Goal: Task Accomplishment & Management: Use online tool/utility

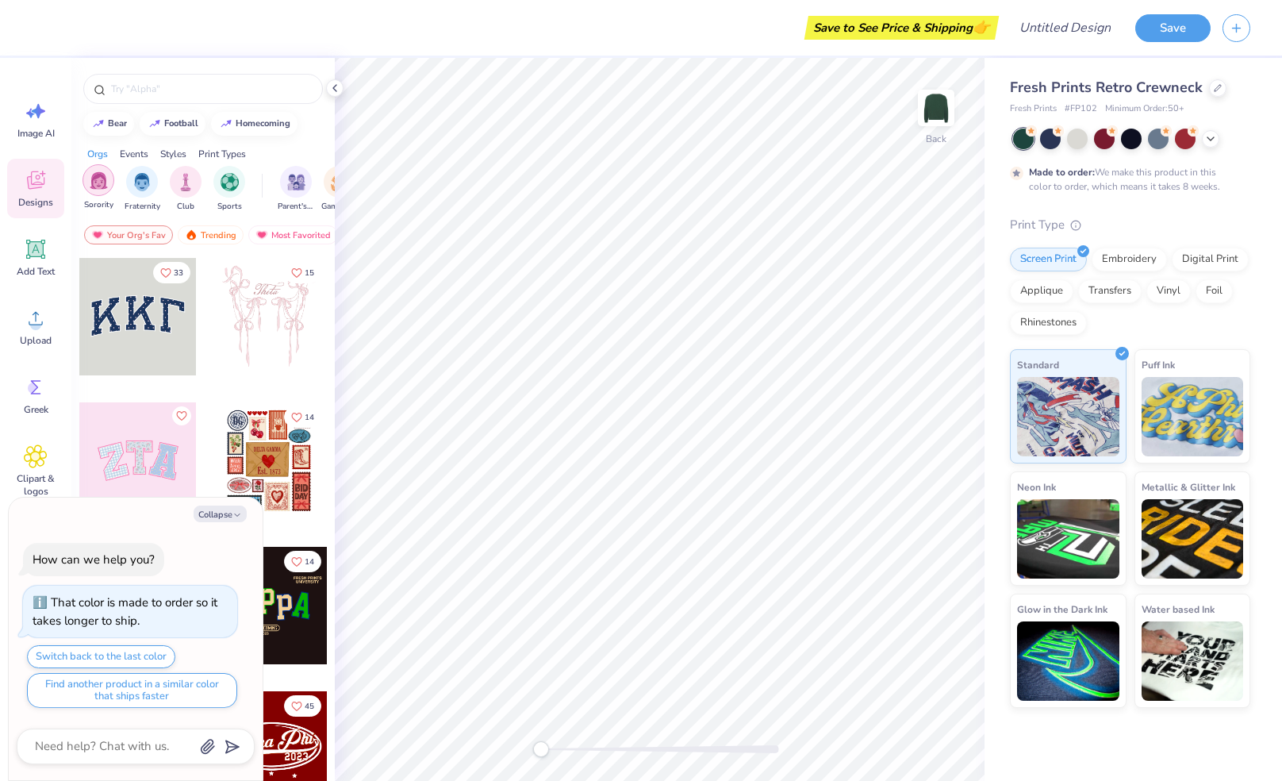
click at [102, 181] on img "filter for Sorority" at bounding box center [99, 180] width 18 height 18
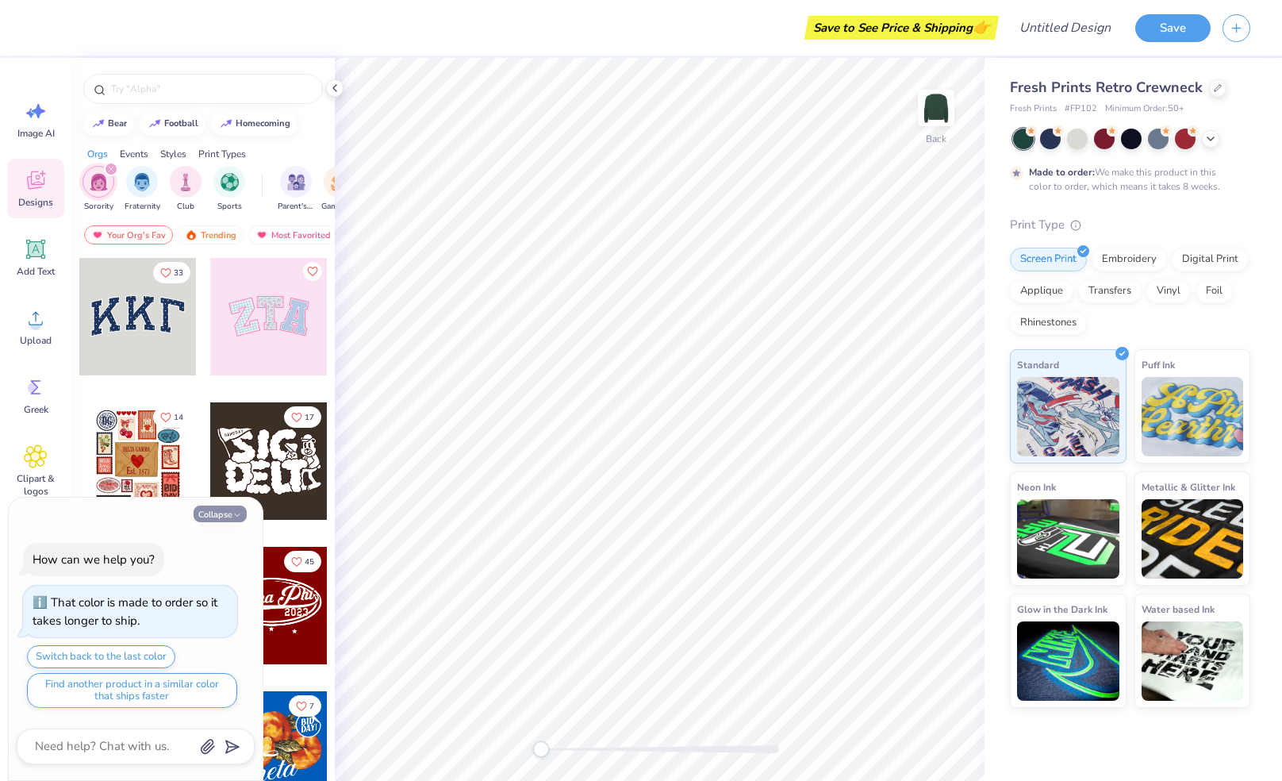
click at [227, 510] on button "Collapse" at bounding box center [220, 513] width 53 height 17
type textarea "x"
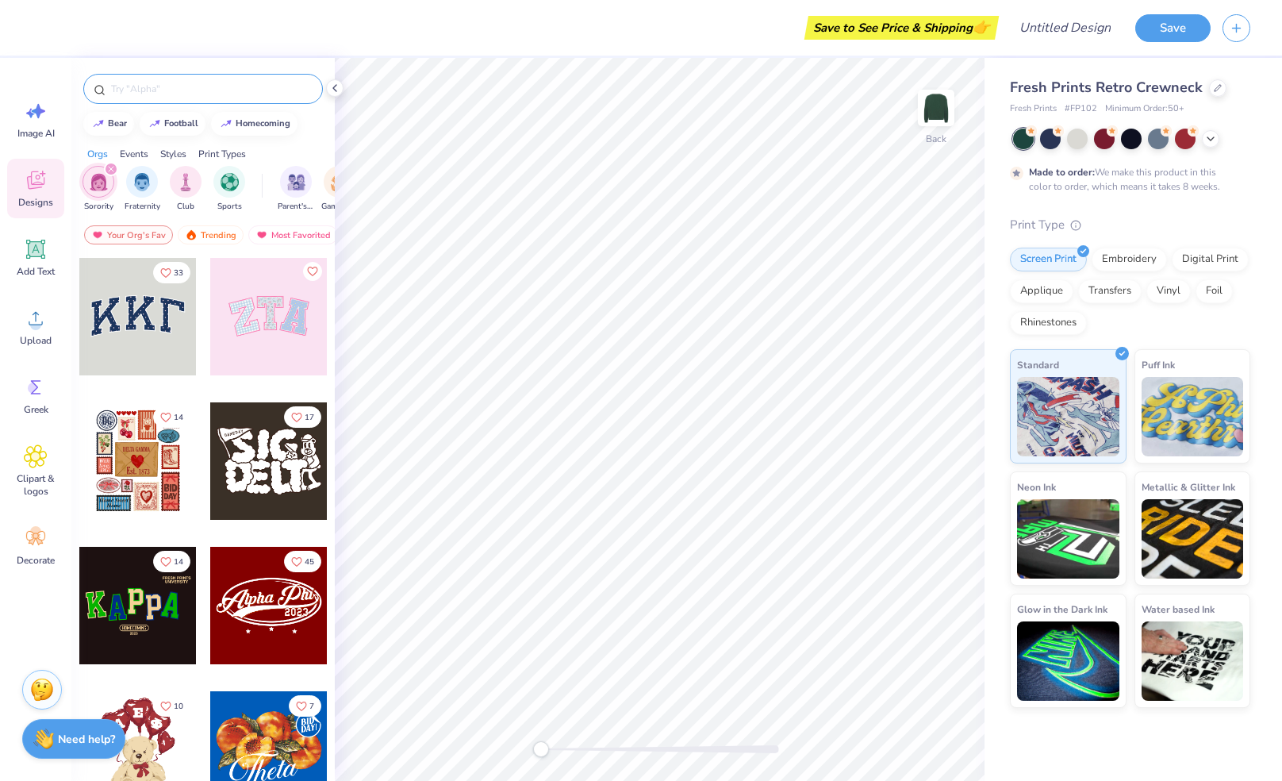
click at [214, 82] on input "text" at bounding box center [210, 89] width 203 height 16
type input "kappa delta"
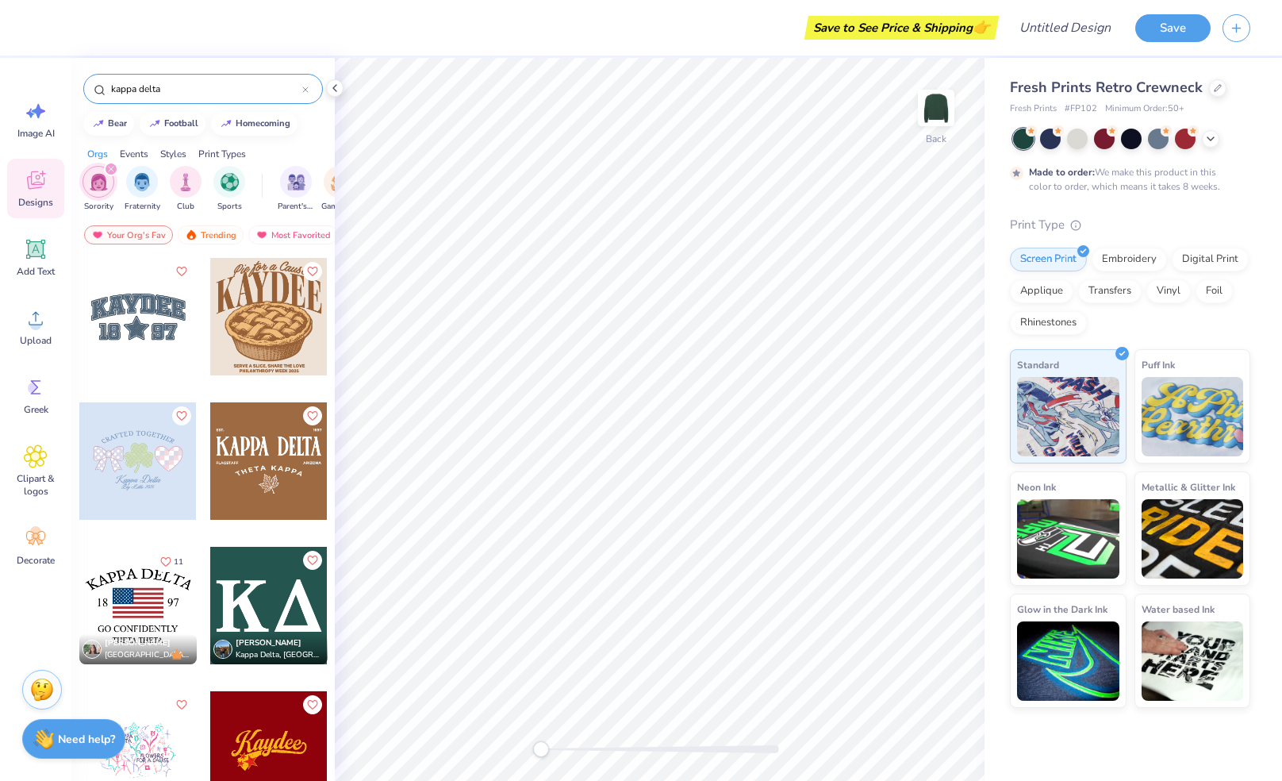
click at [271, 585] on div at bounding box center [268, 605] width 117 height 117
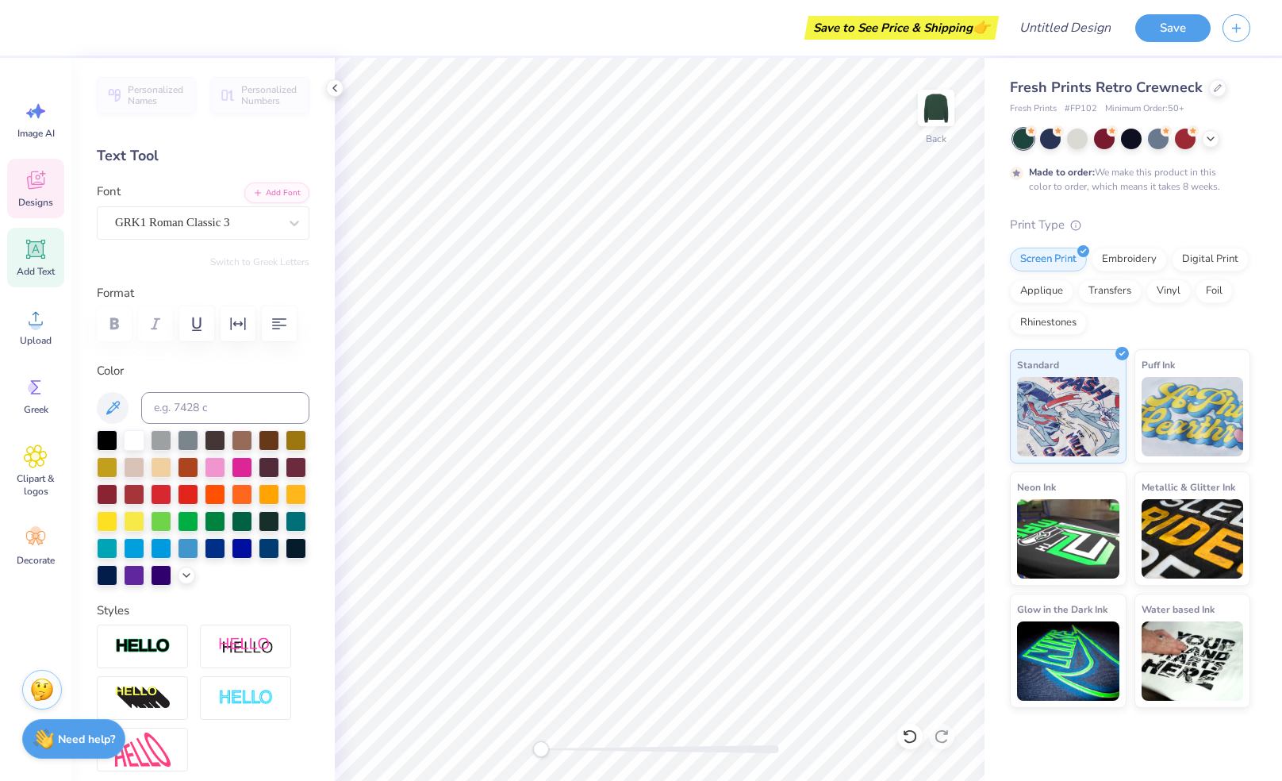
click at [50, 184] on div "Designs" at bounding box center [35, 188] width 57 height 59
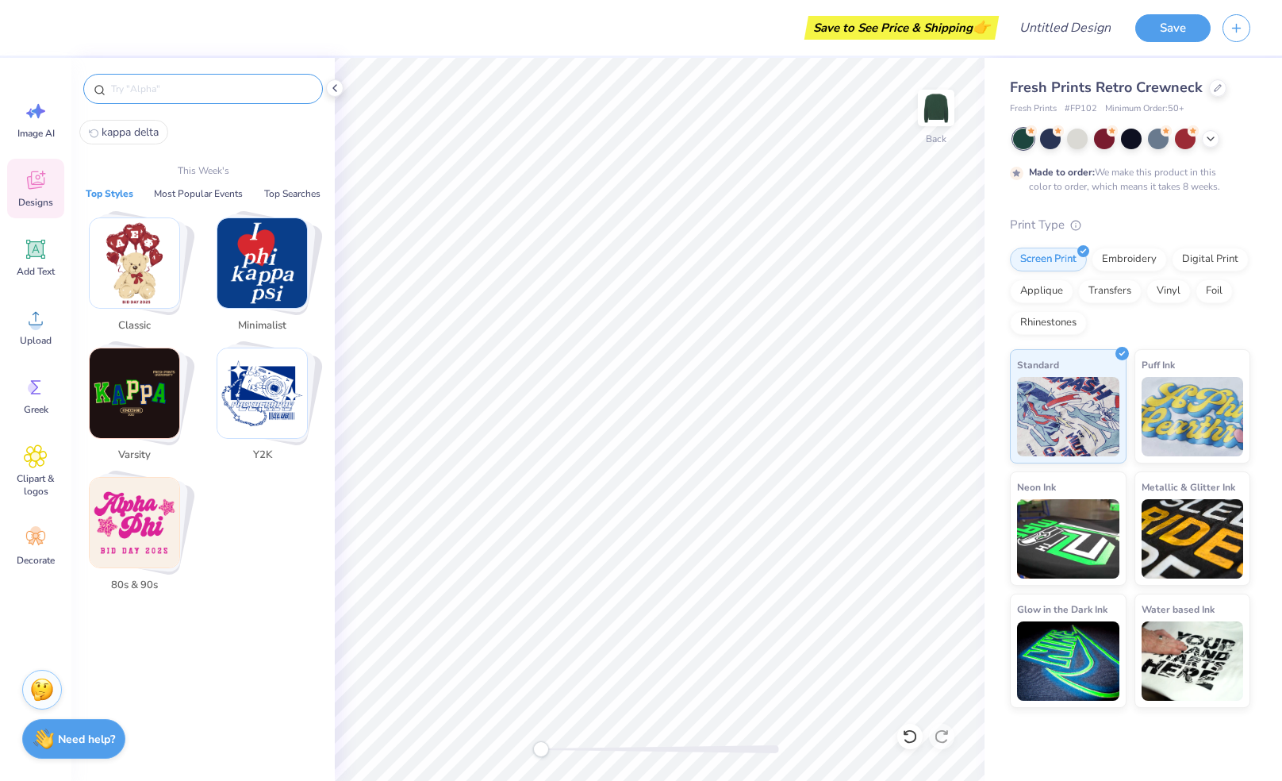
click at [160, 89] on input "text" at bounding box center [210, 89] width 203 height 16
click at [140, 81] on input "text" at bounding box center [210, 89] width 203 height 16
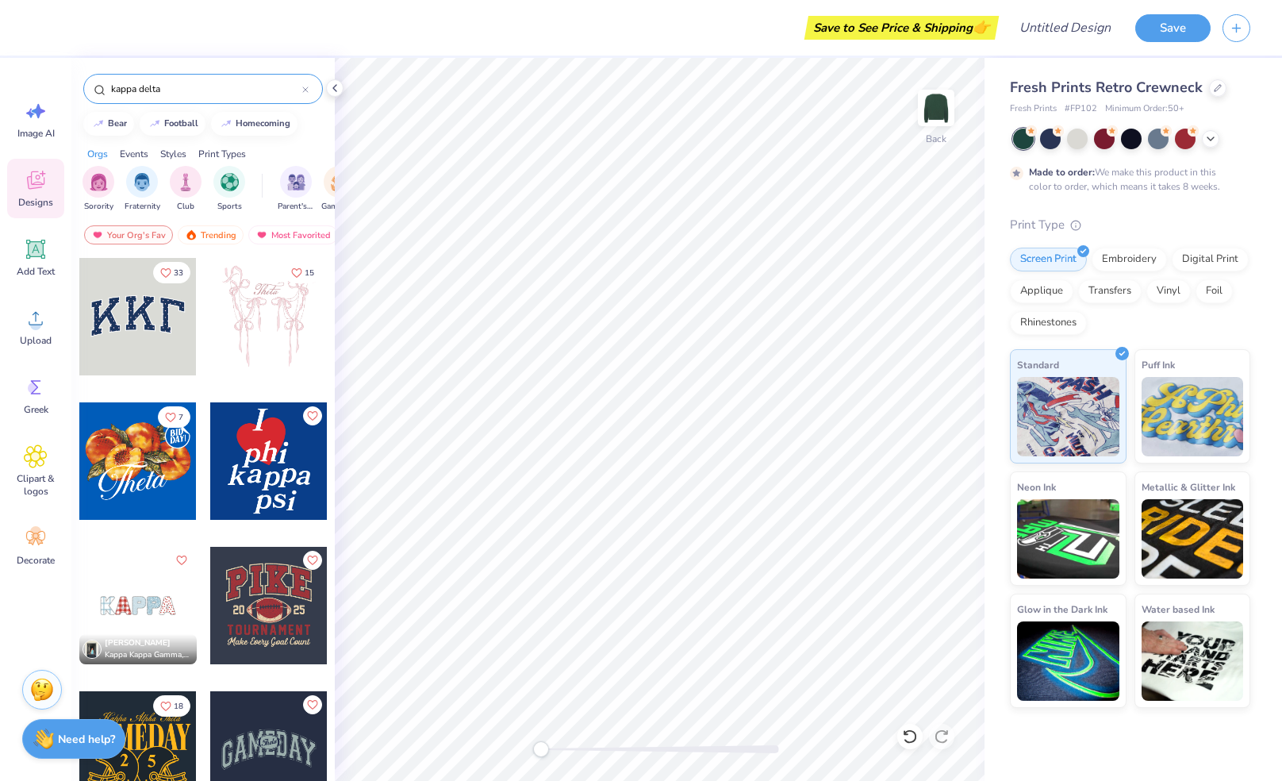
type input "kappa delta"
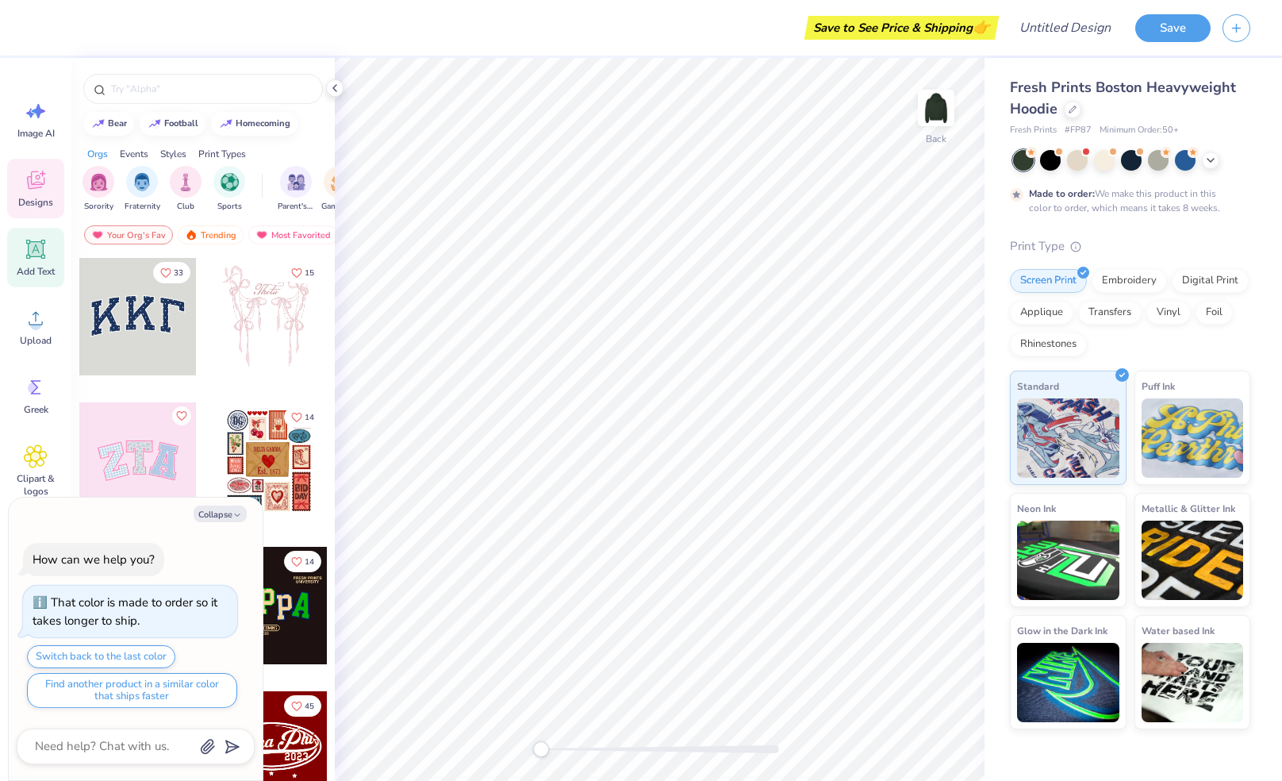
click at [33, 255] on icon at bounding box center [36, 249] width 15 height 15
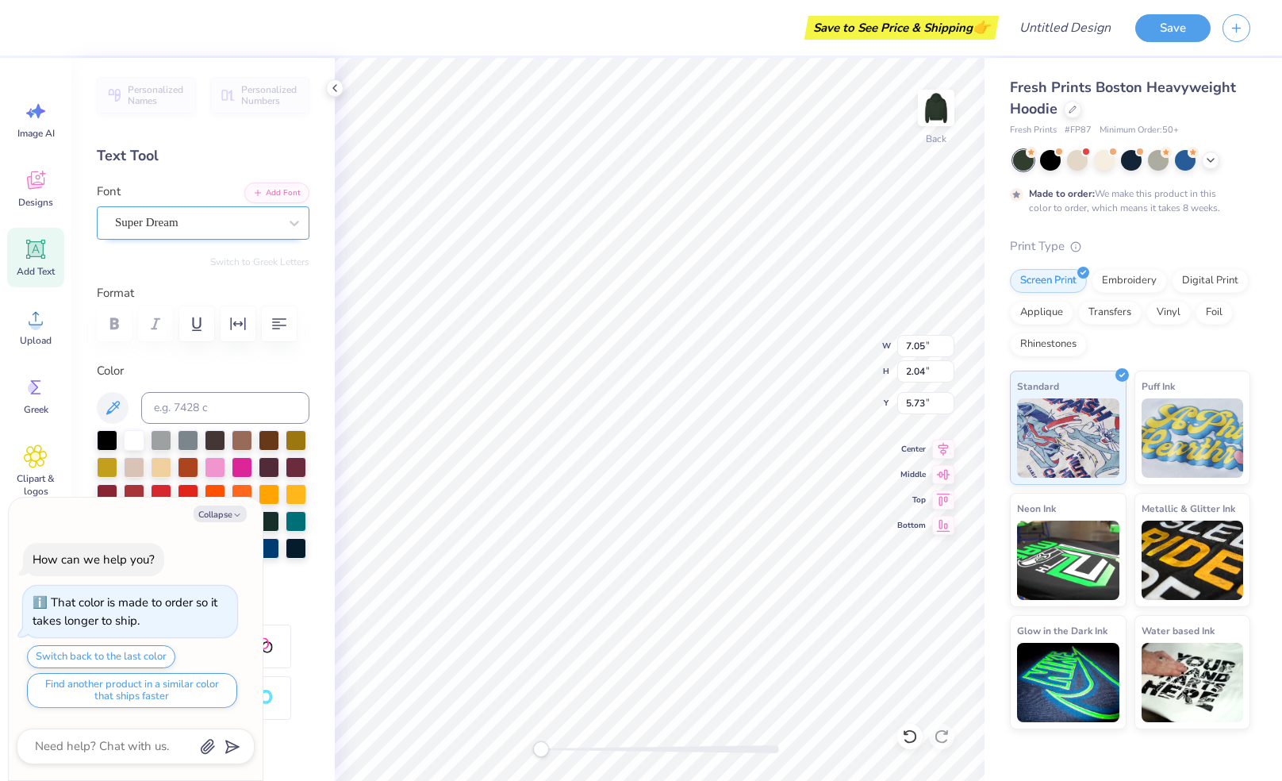
click at [198, 225] on div "Super Dream" at bounding box center [196, 222] width 167 height 25
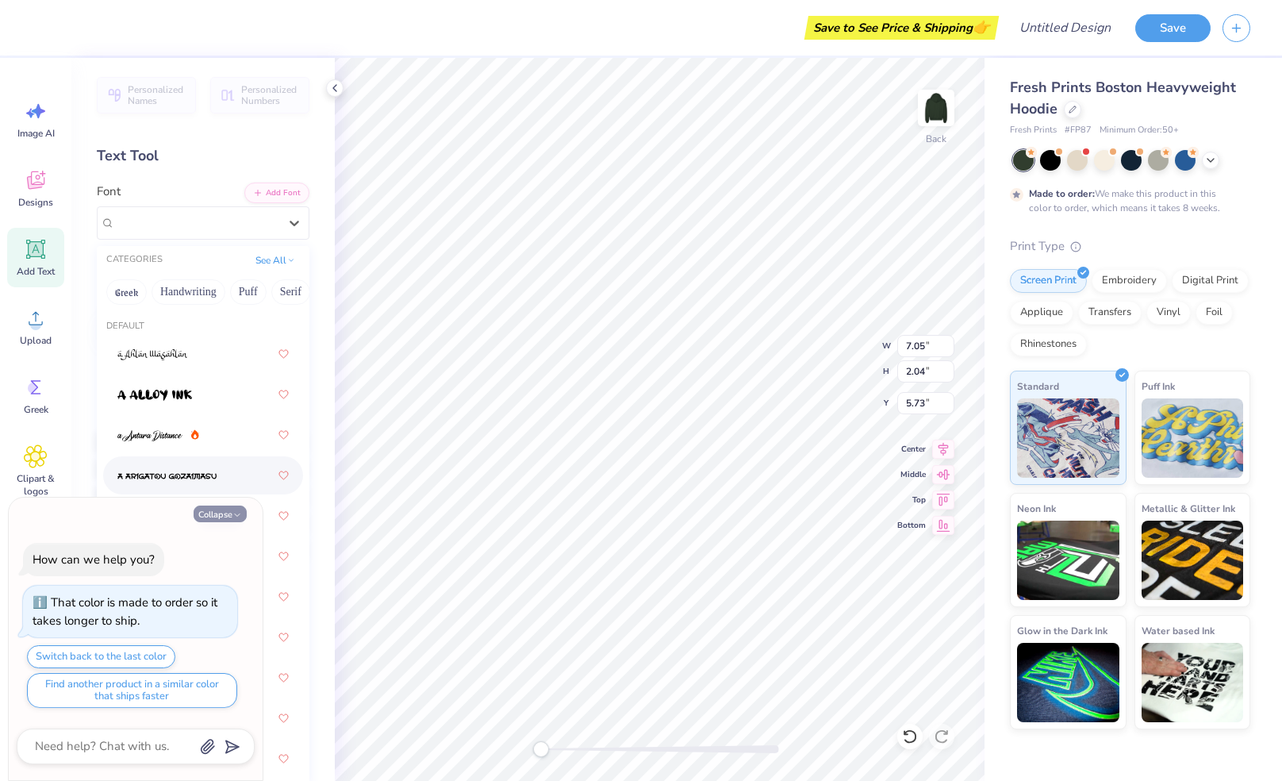
click at [224, 519] on button "Collapse" at bounding box center [220, 513] width 53 height 17
type textarea "x"
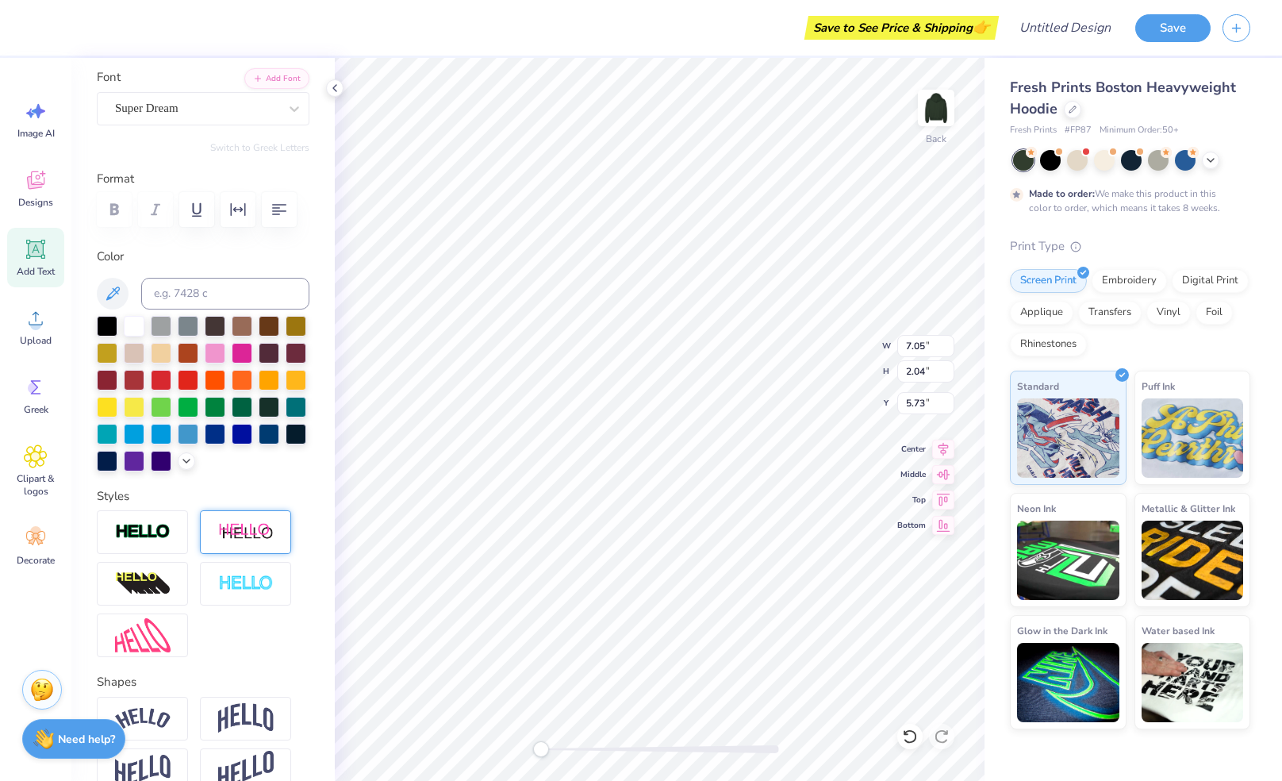
scroll to position [92, 0]
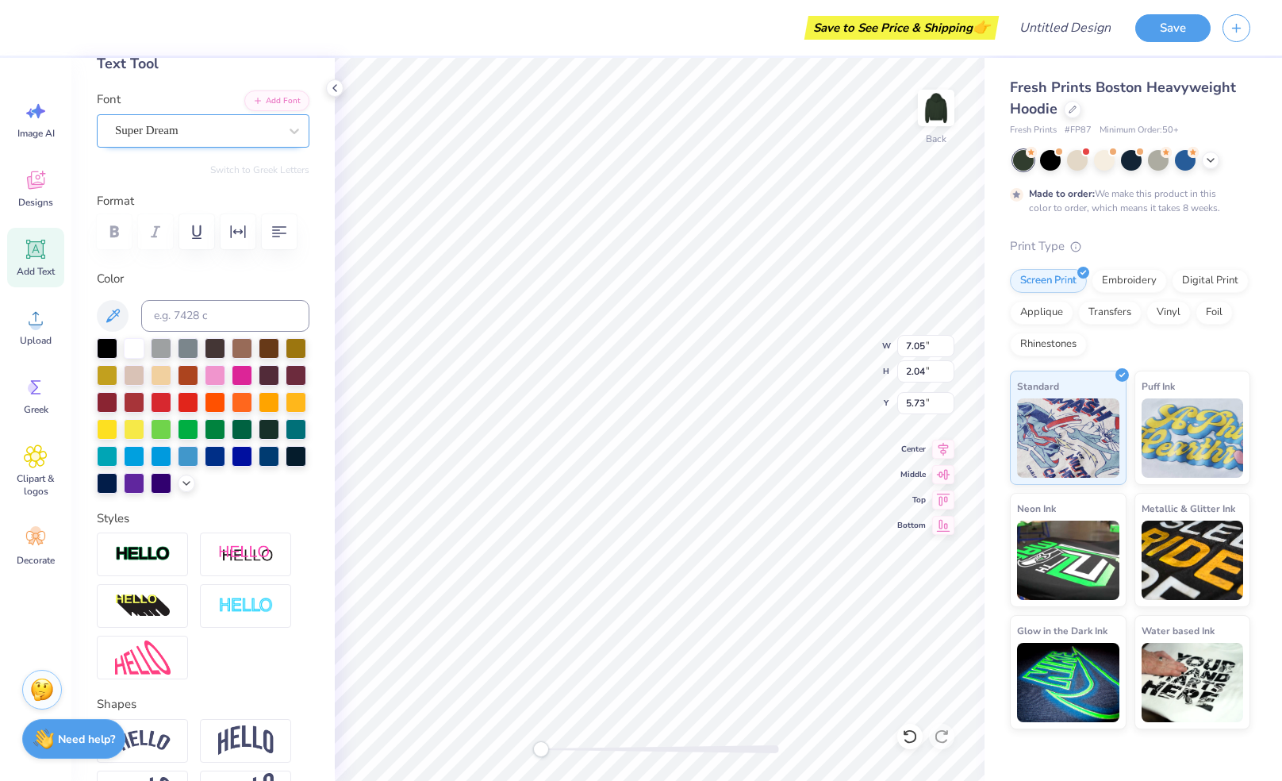
click at [228, 120] on div at bounding box center [196, 130] width 163 height 21
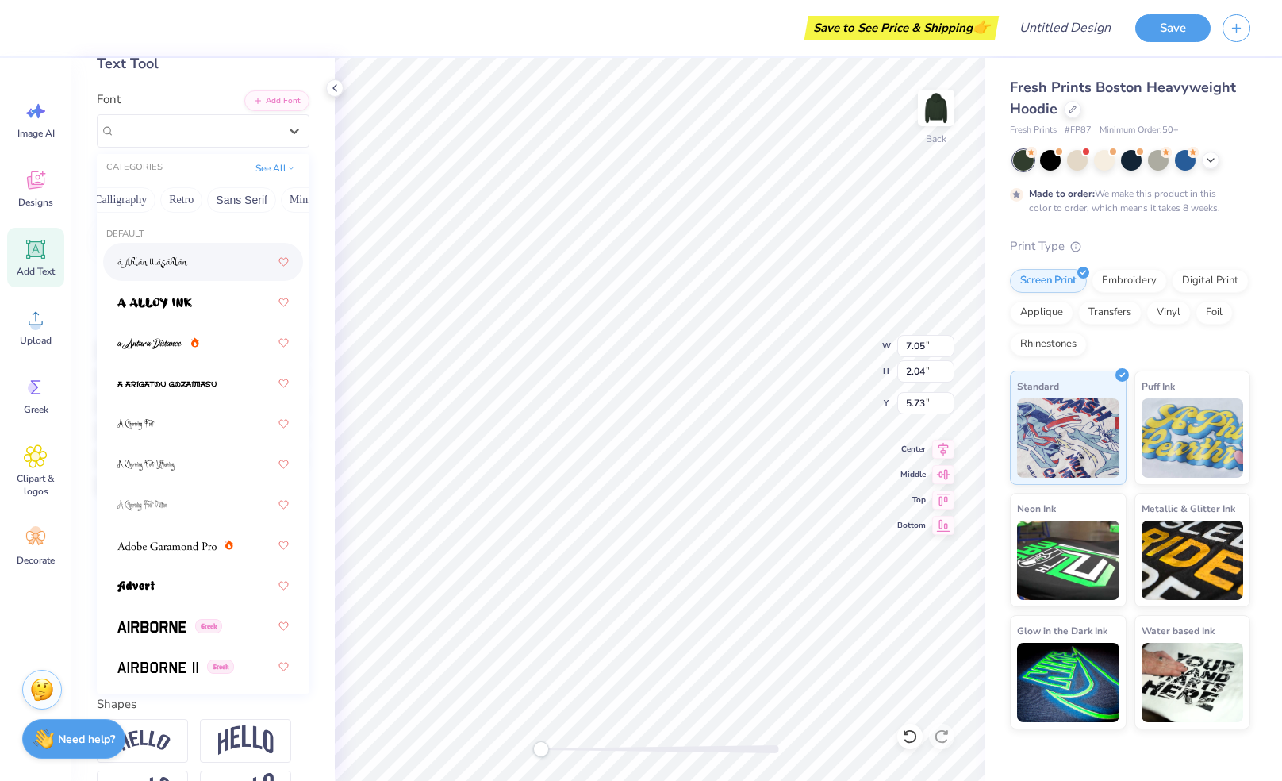
scroll to position [0, 273]
click at [114, 201] on button "Calligraphy" at bounding box center [121, 199] width 70 height 25
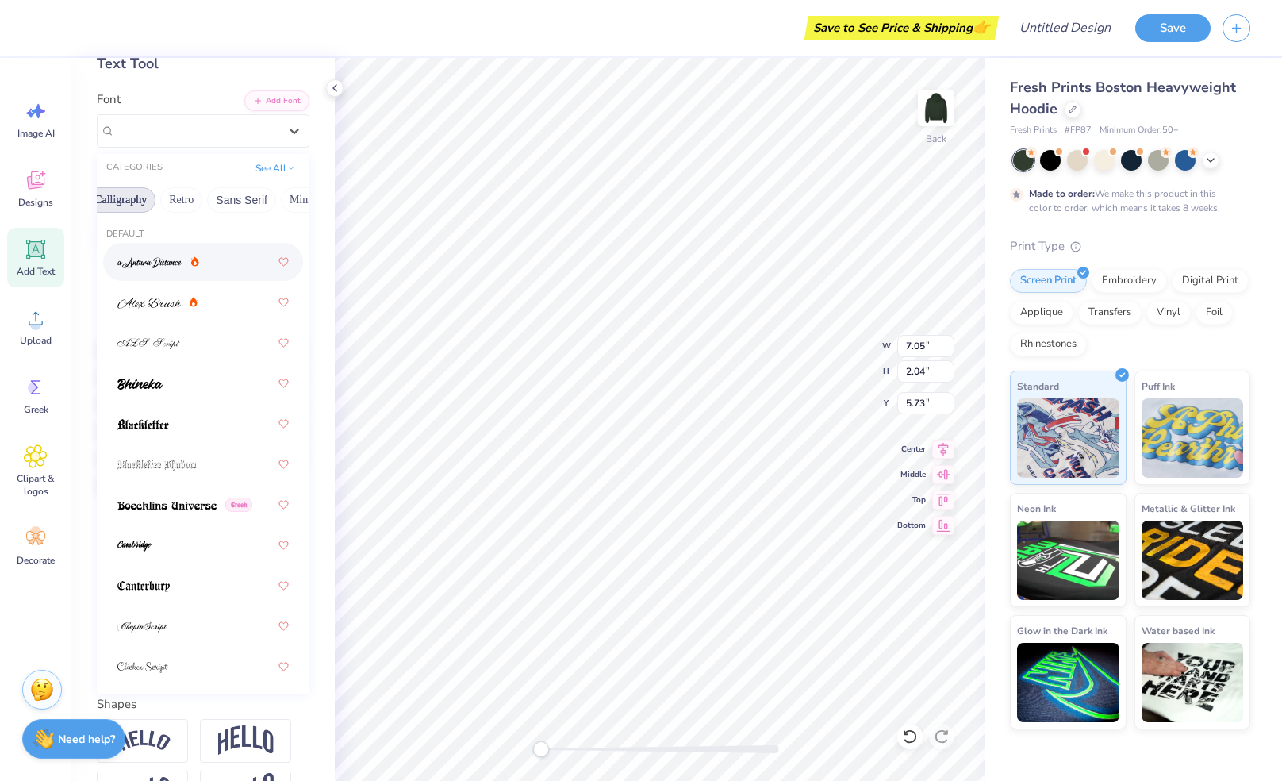
click at [167, 270] on span at bounding box center [149, 262] width 65 height 17
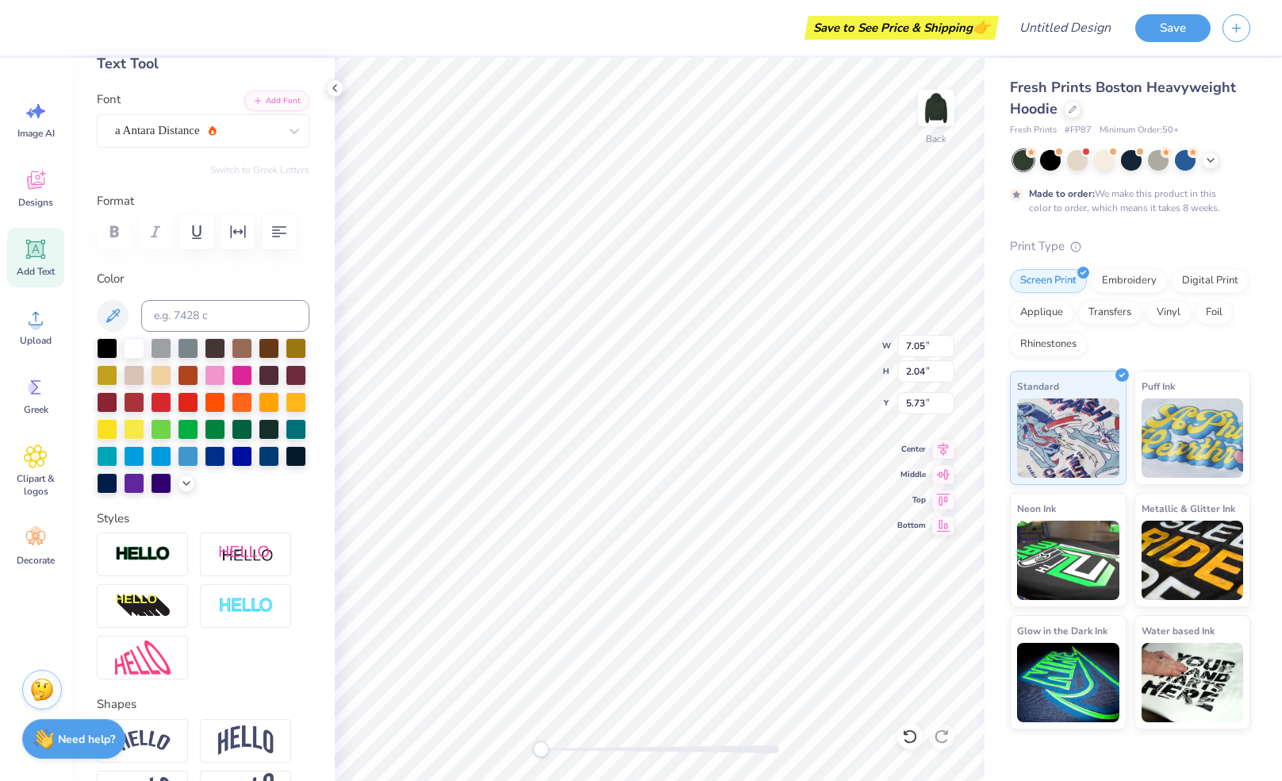
scroll to position [13, 4]
type textarea "Kappa Delta"
type input "3.98"
type input "3.04"
type input "4.49"
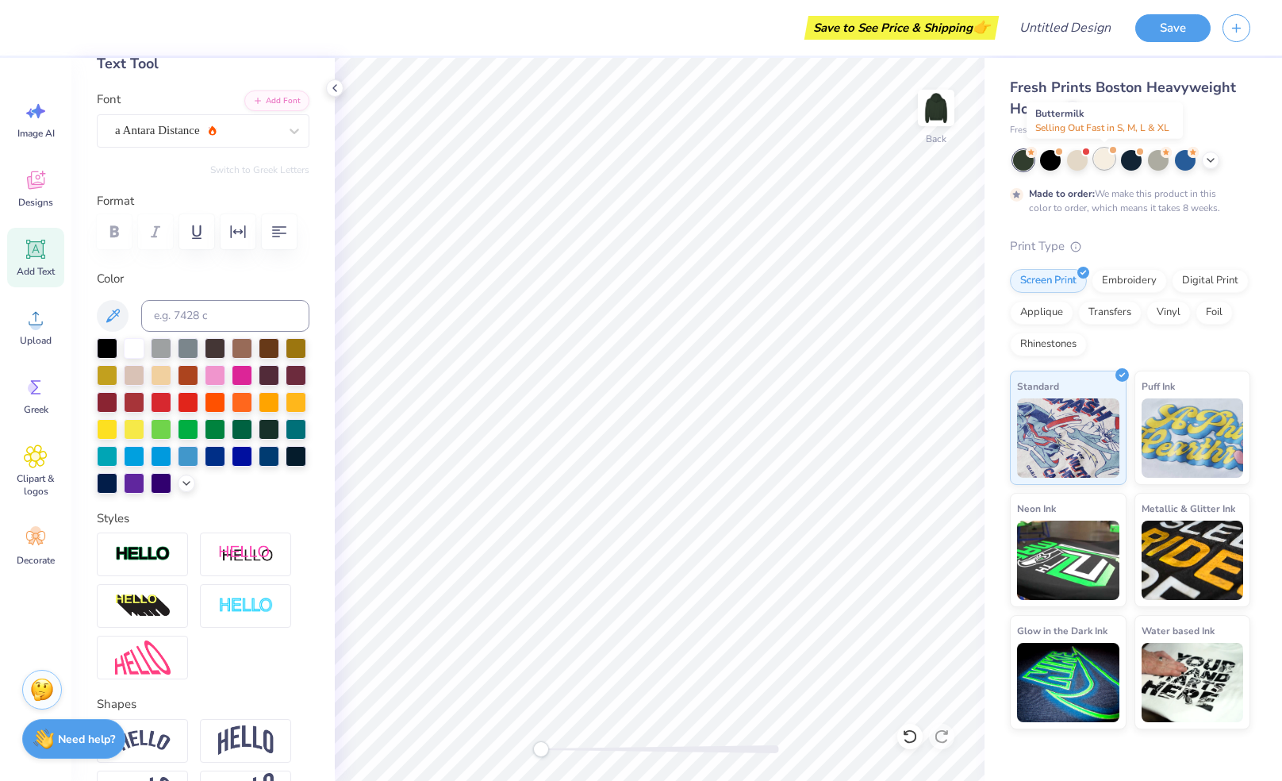
click at [1109, 159] on div at bounding box center [1104, 158] width 21 height 21
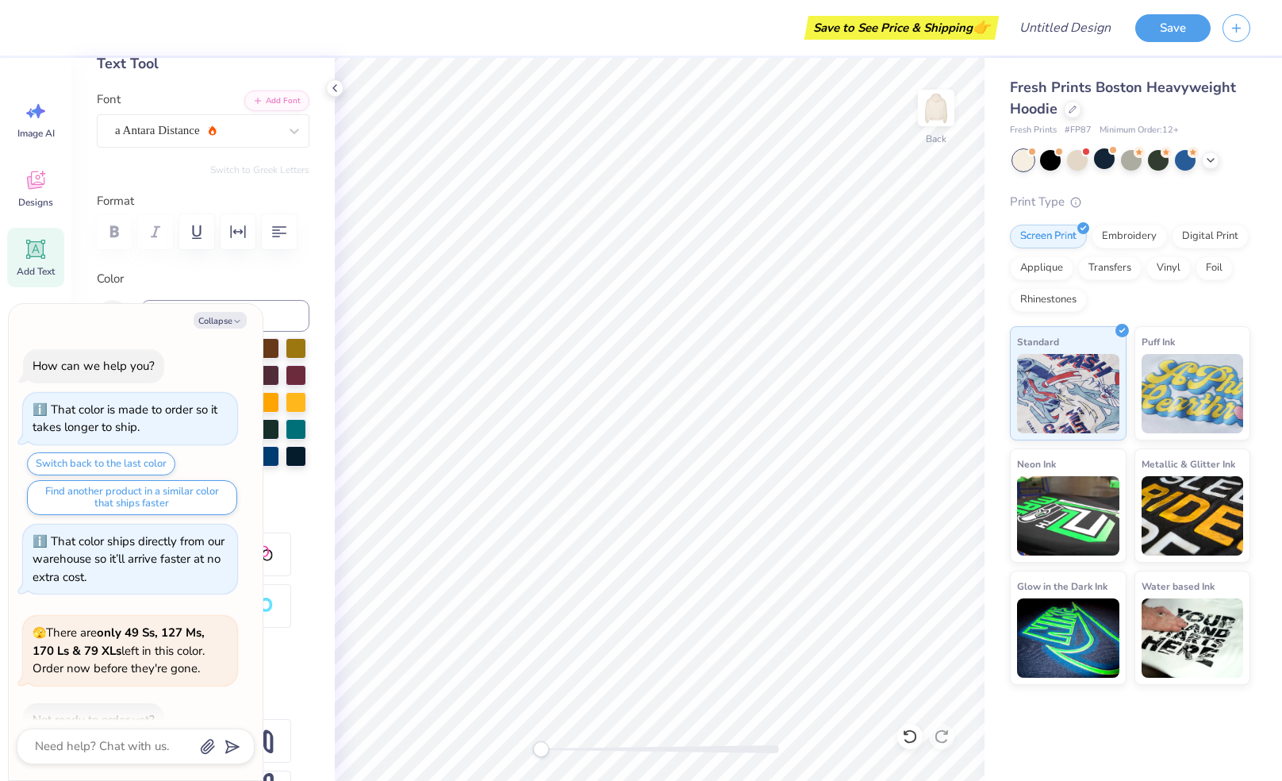
scroll to position [297, 0]
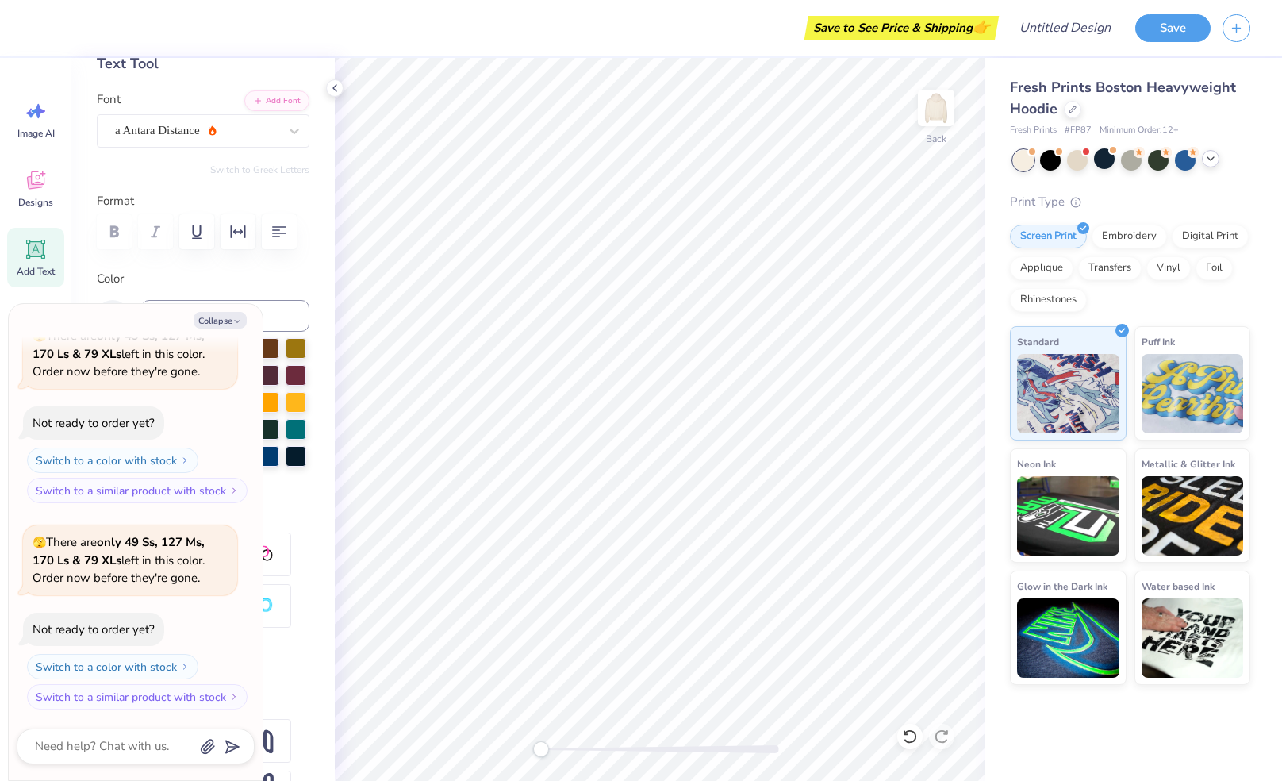
click at [1209, 160] on icon at bounding box center [1210, 158] width 13 height 13
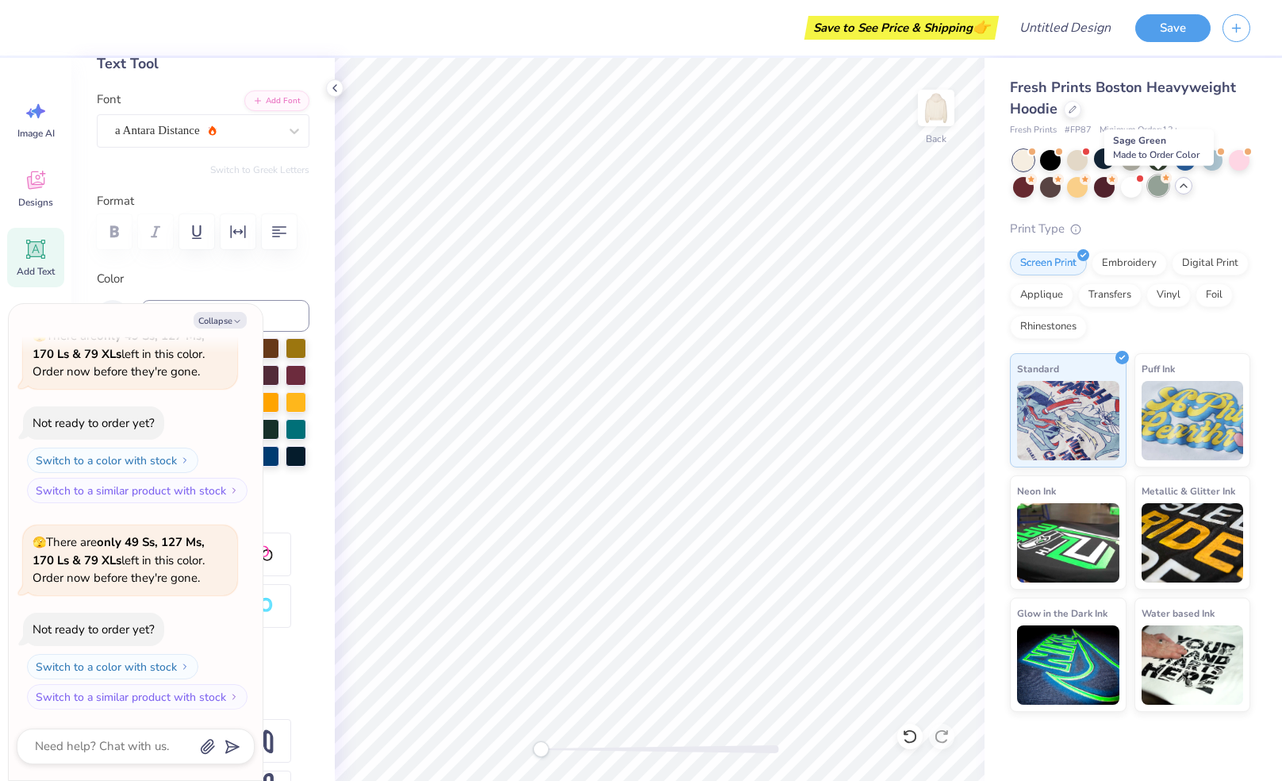
click at [1155, 190] on div at bounding box center [1158, 185] width 21 height 21
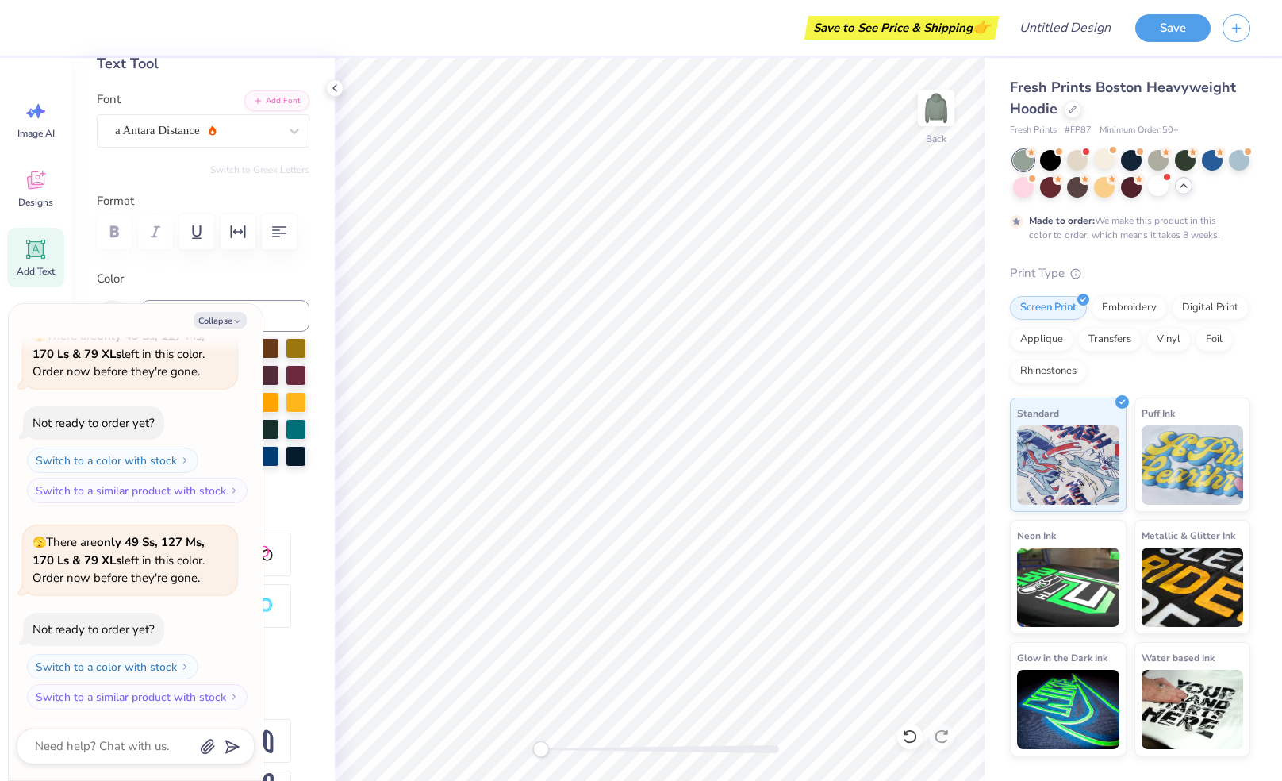
scroll to position [427, 0]
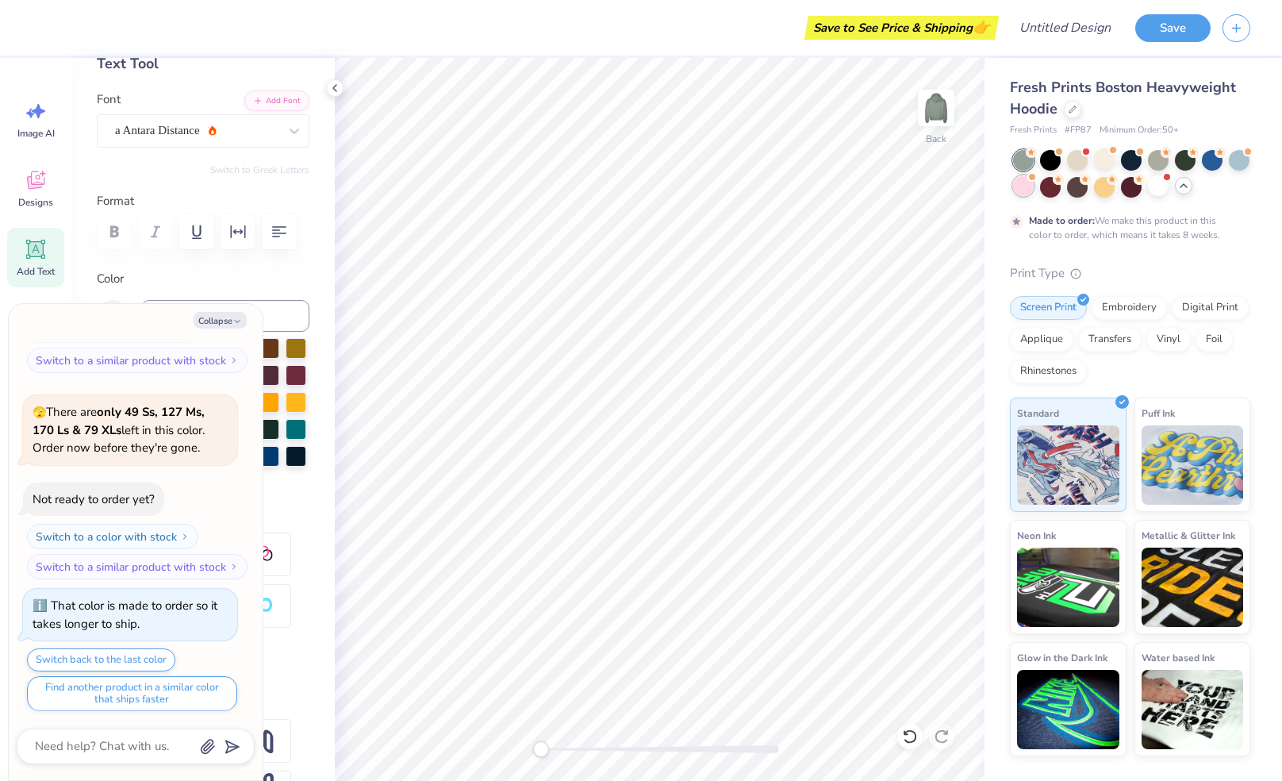
click at [1027, 183] on div at bounding box center [1023, 185] width 21 height 21
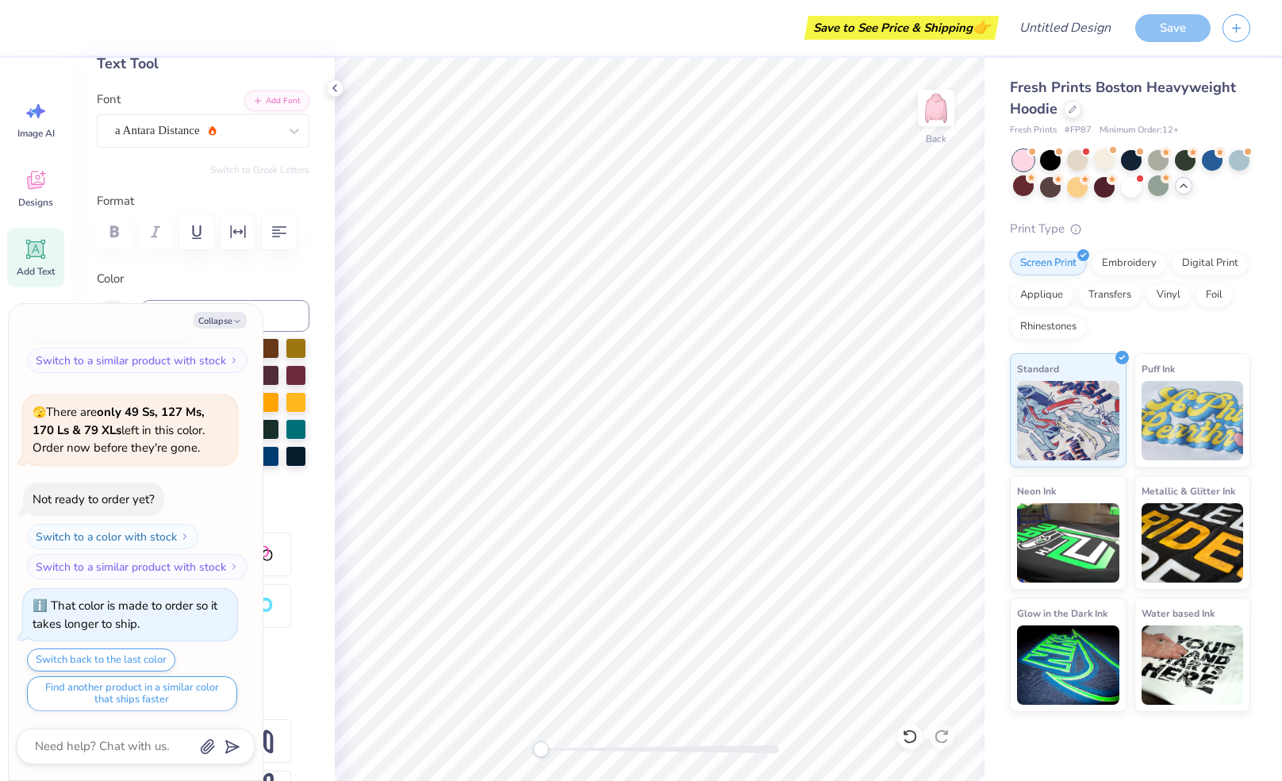
scroll to position [712, 0]
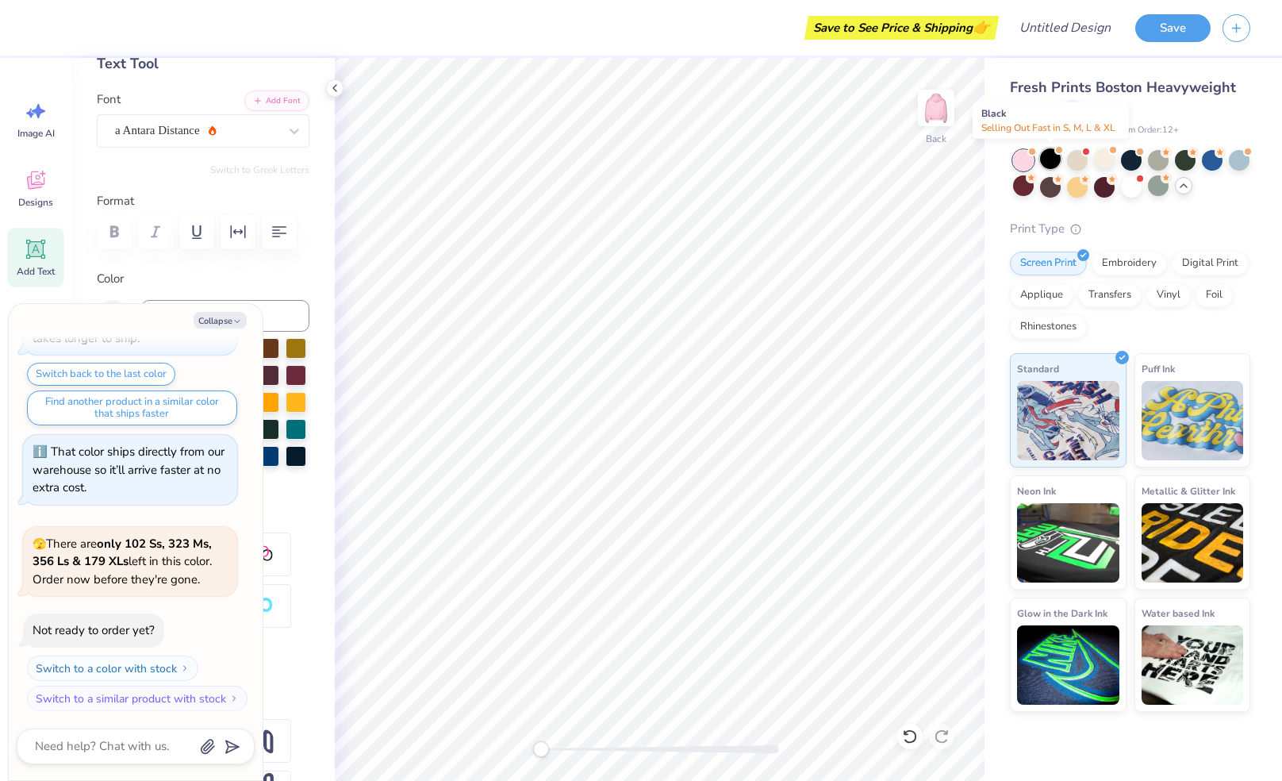
click at [1055, 162] on div at bounding box center [1050, 158] width 21 height 21
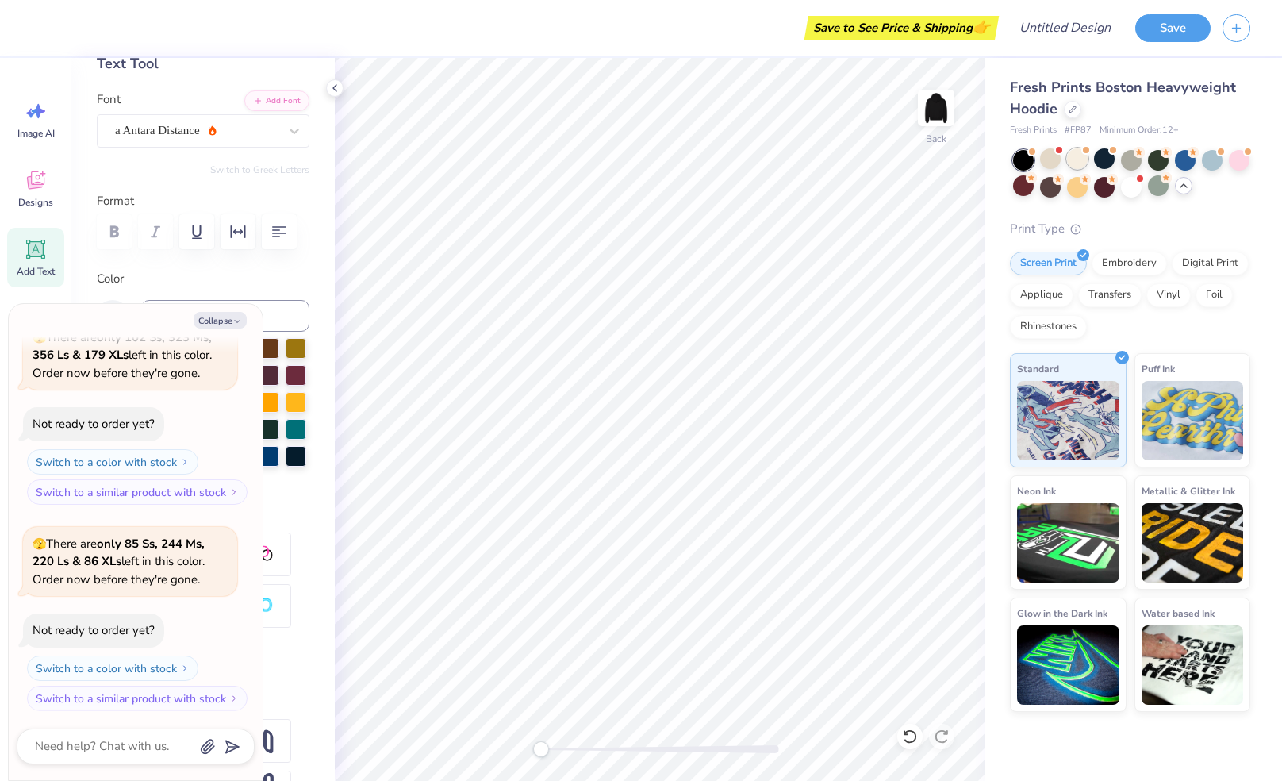
click at [1077, 159] on div at bounding box center [1077, 158] width 21 height 21
click at [1121, 159] on div at bounding box center [1131, 158] width 21 height 21
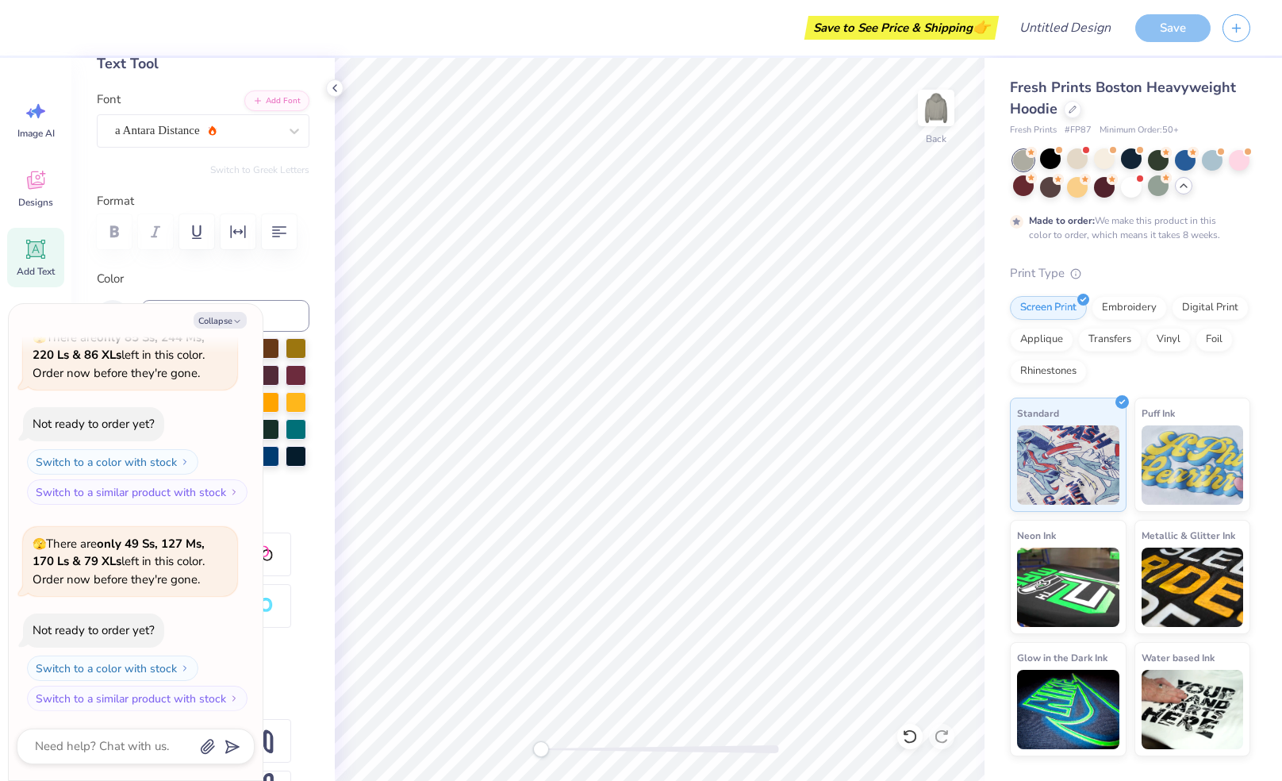
scroll to position [1255, 0]
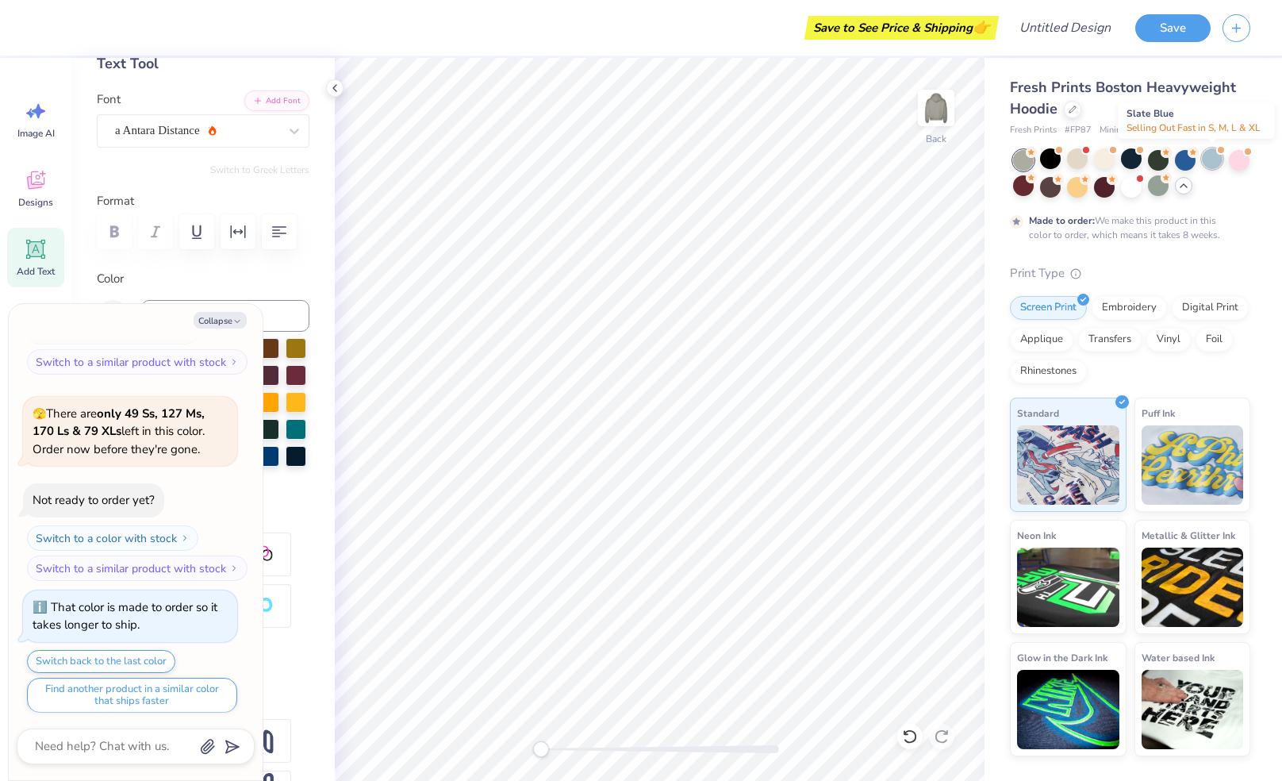
click at [1218, 167] on div at bounding box center [1212, 158] width 21 height 21
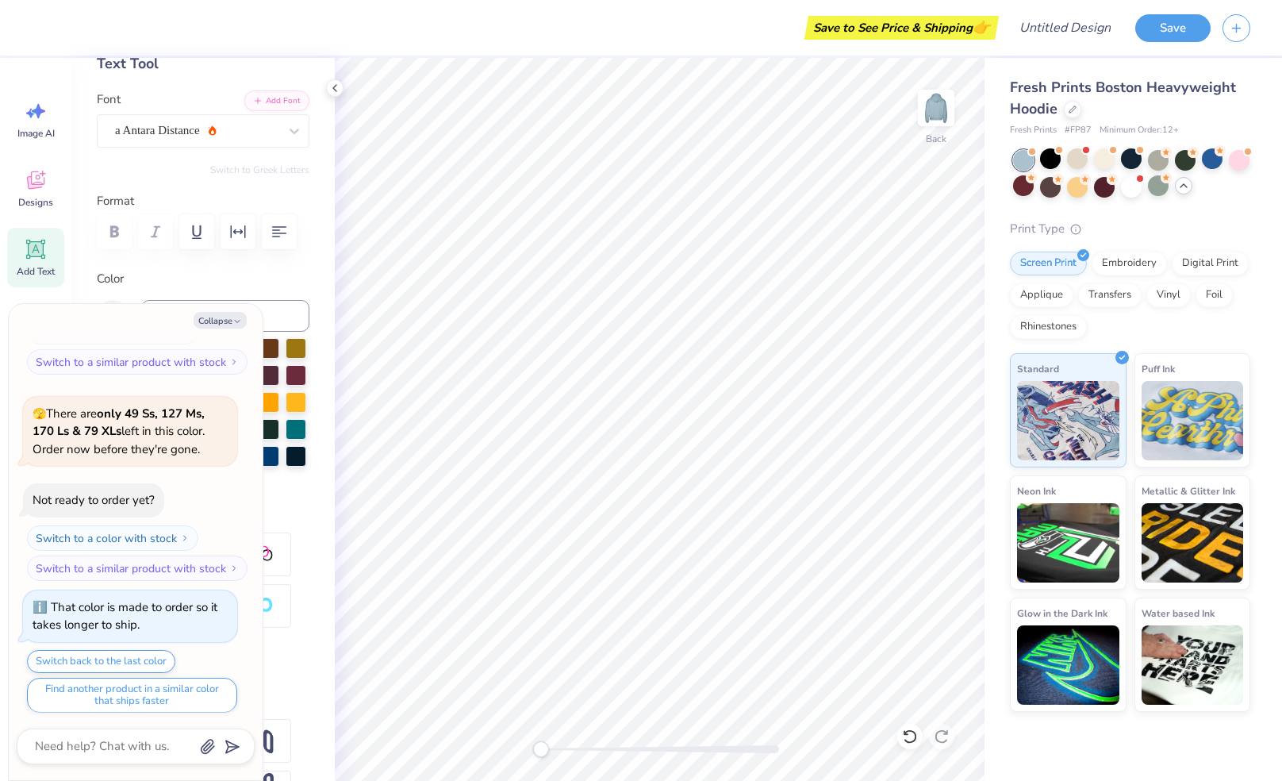
scroll to position [1541, 0]
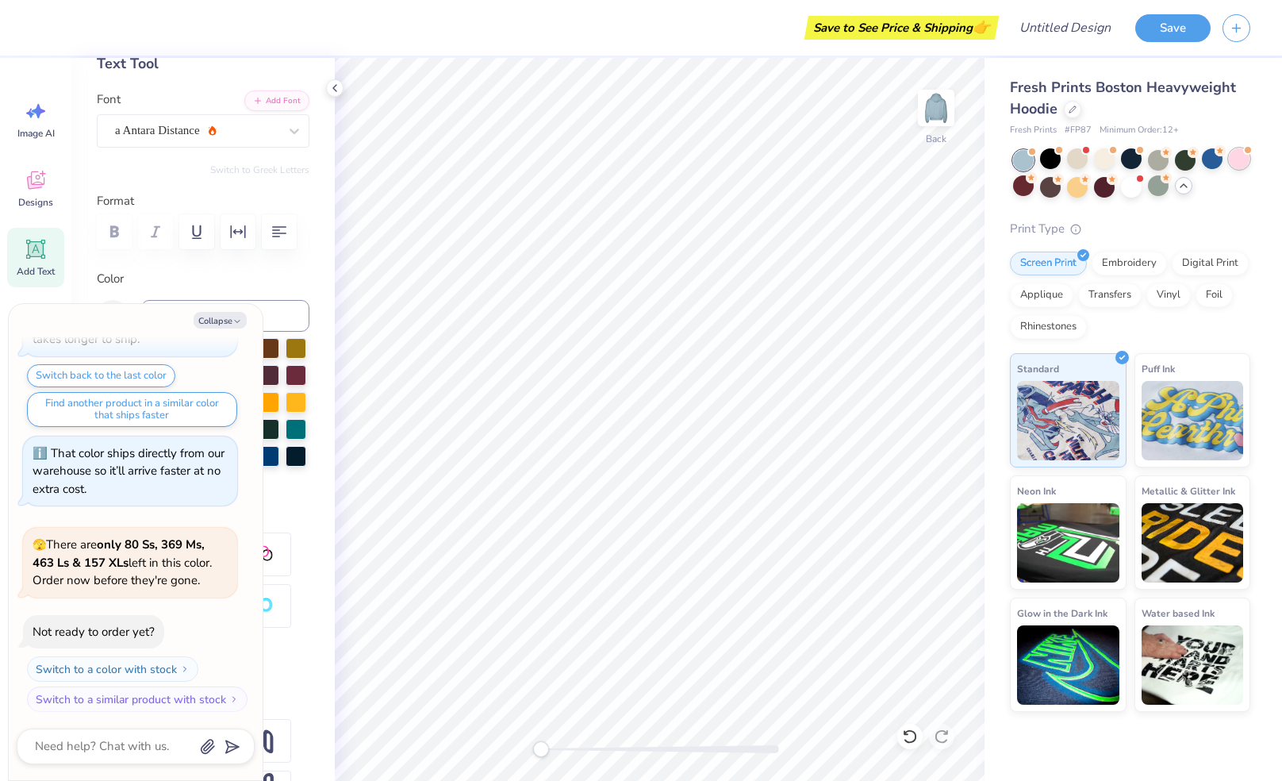
click at [1239, 163] on div at bounding box center [1239, 158] width 21 height 21
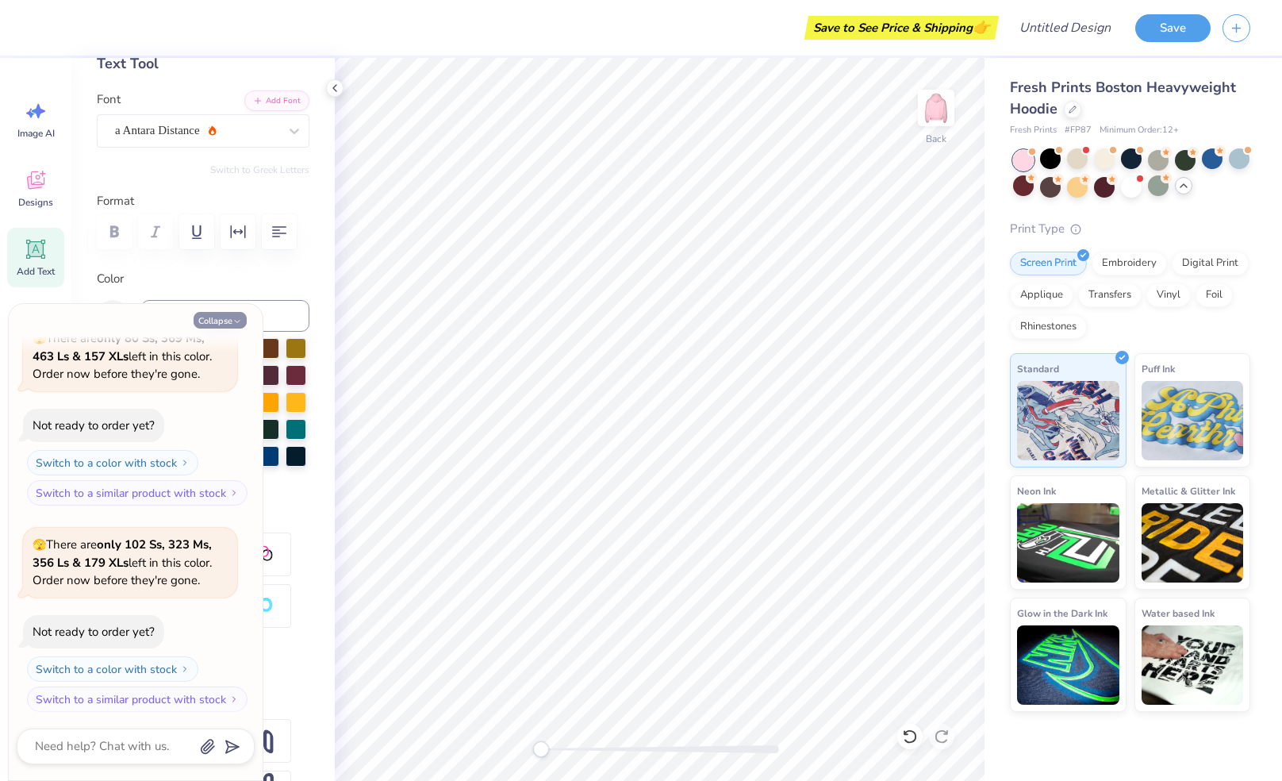
click at [213, 320] on button "Collapse" at bounding box center [220, 320] width 53 height 17
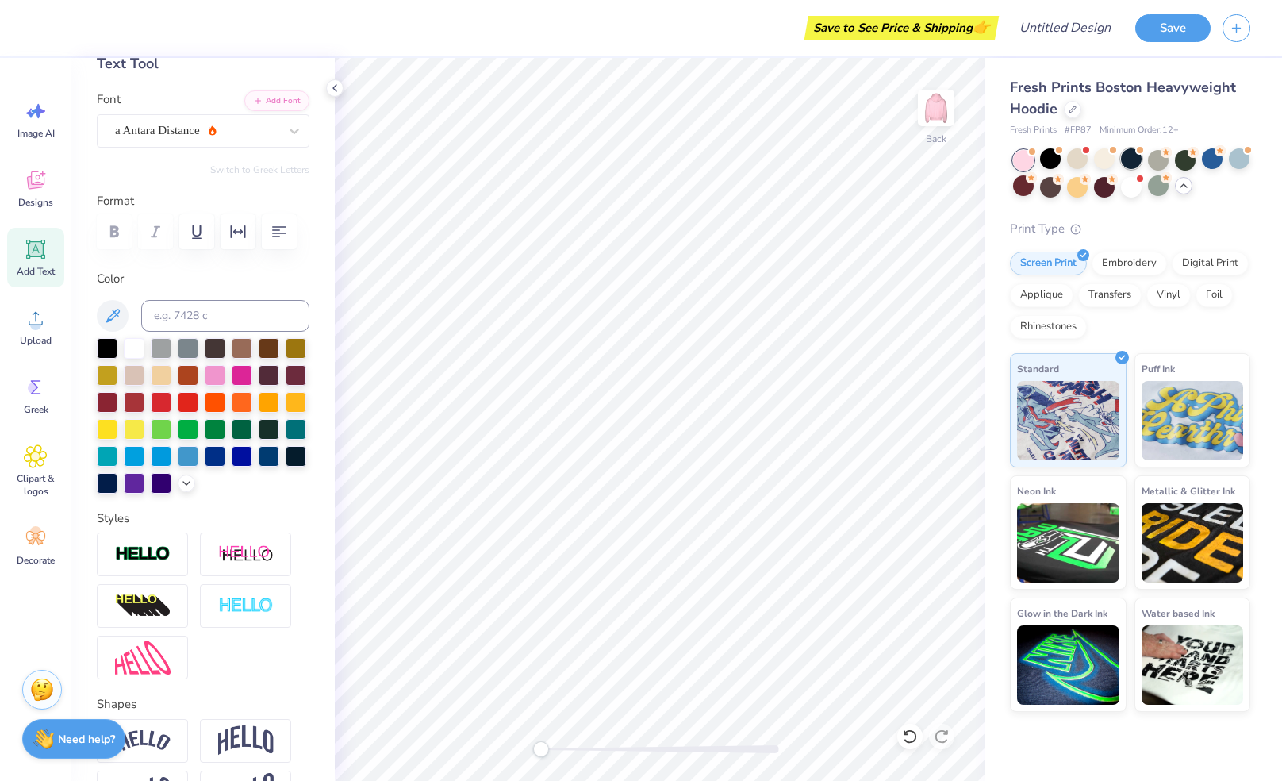
click at [1135, 157] on div at bounding box center [1131, 158] width 21 height 21
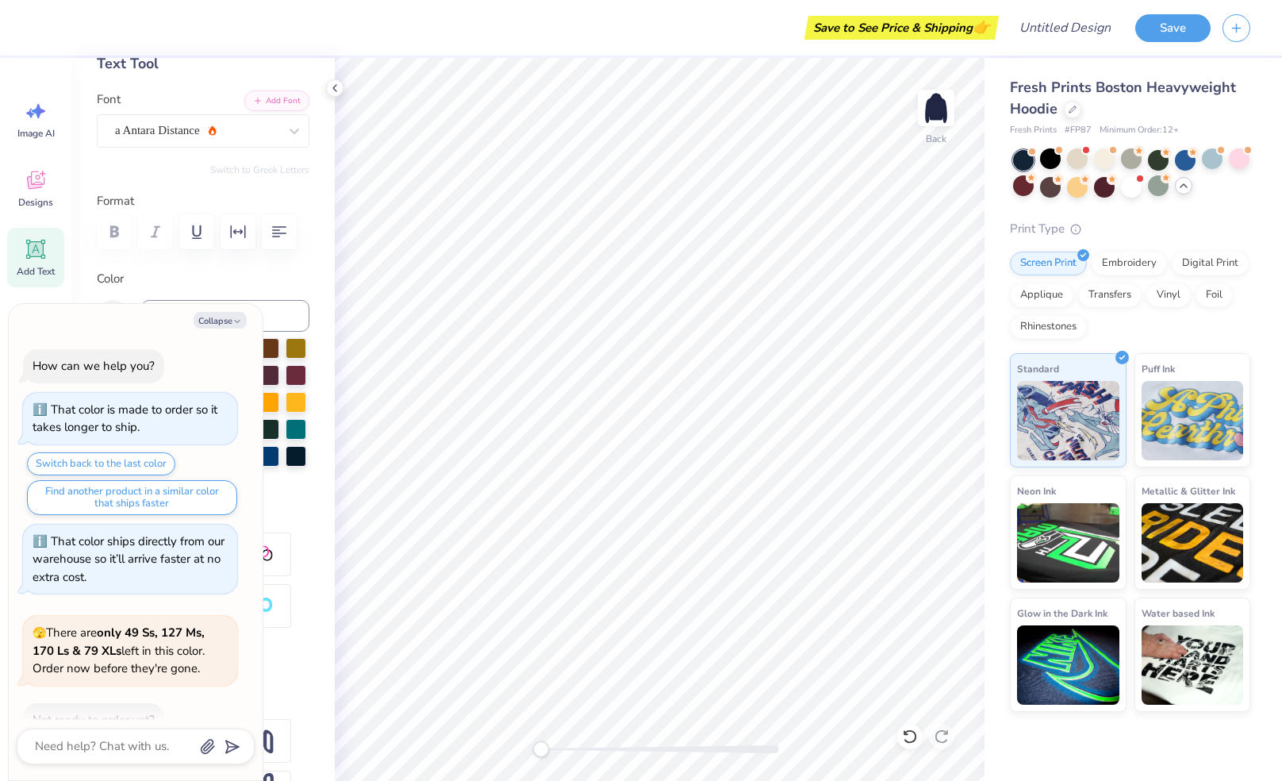
scroll to position [1953, 0]
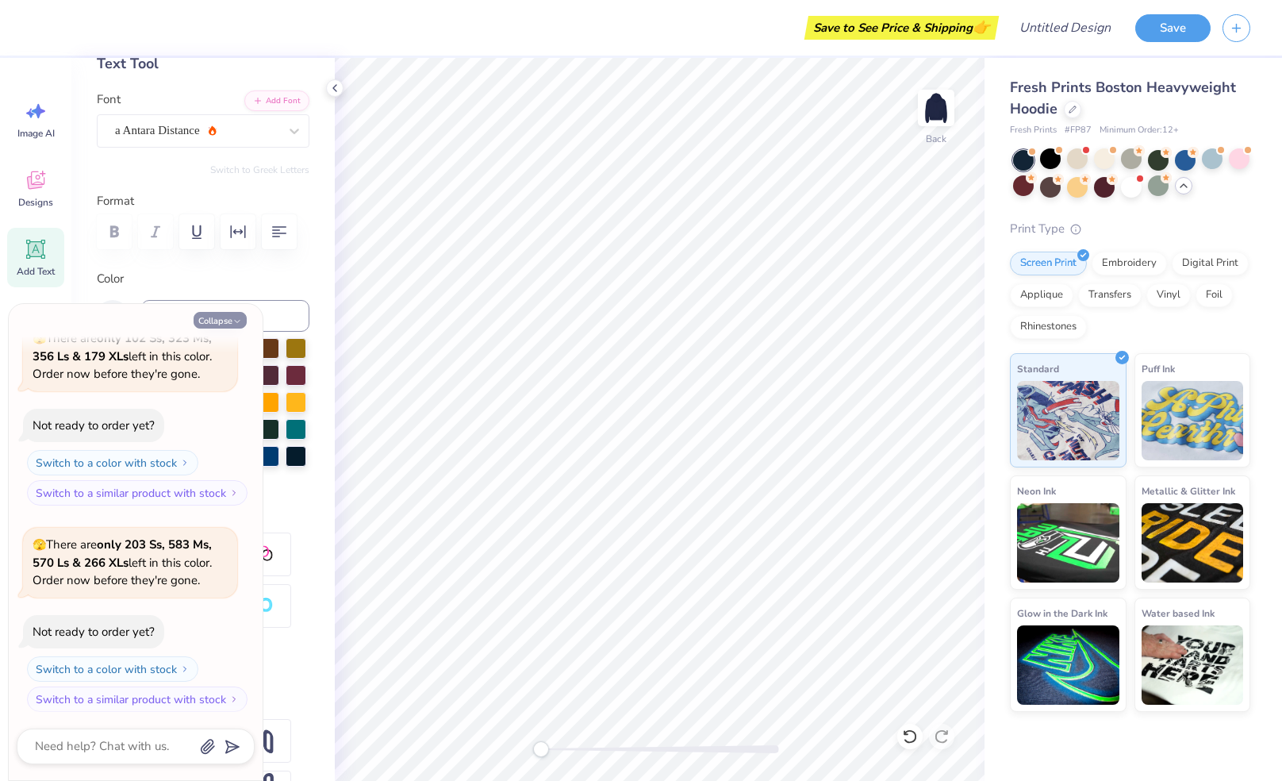
click at [206, 322] on button "Collapse" at bounding box center [220, 320] width 53 height 17
type textarea "x"
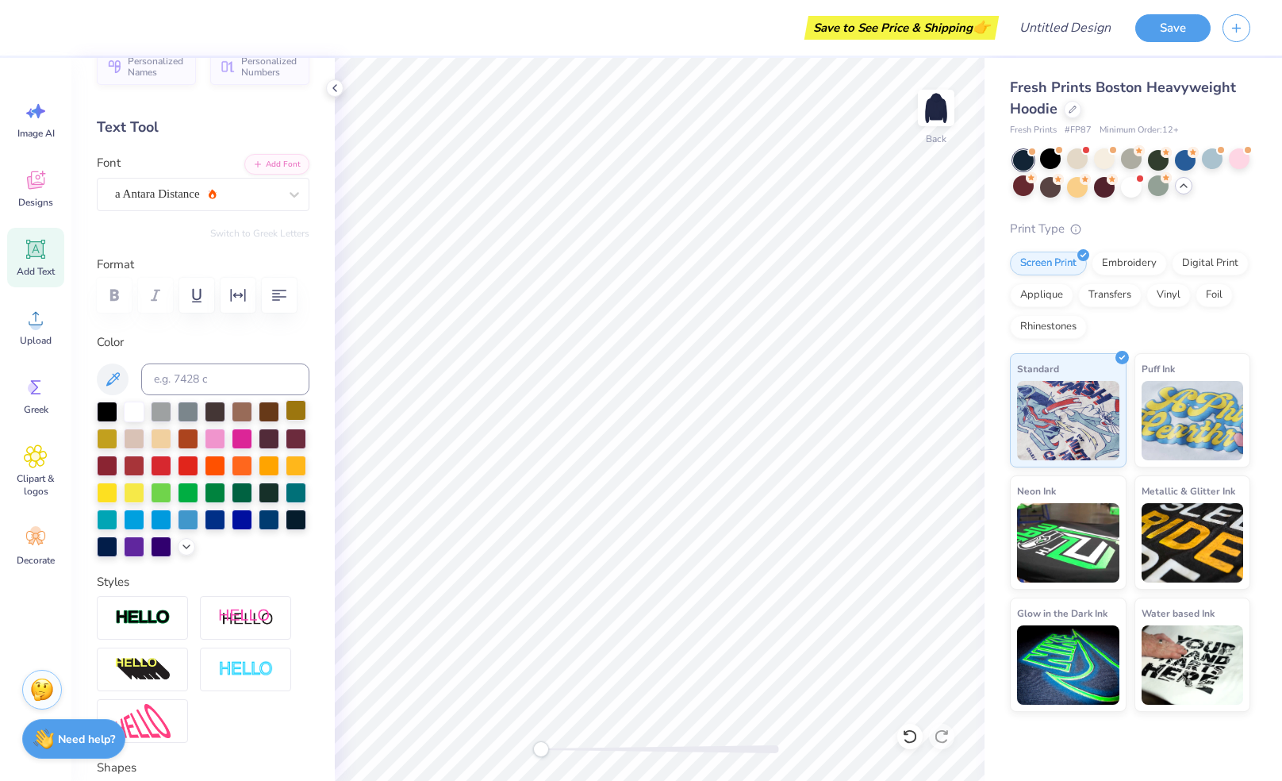
scroll to position [10, 0]
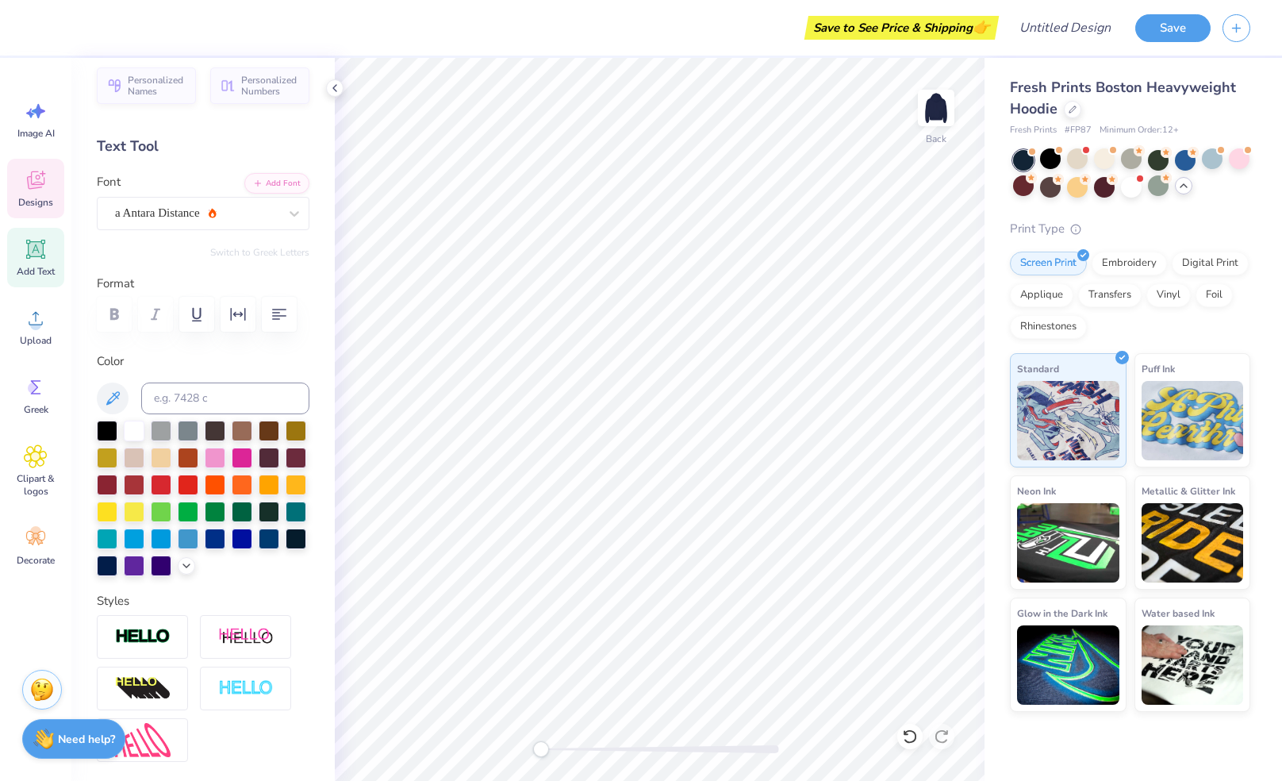
click at [36, 183] on icon at bounding box center [36, 180] width 24 height 24
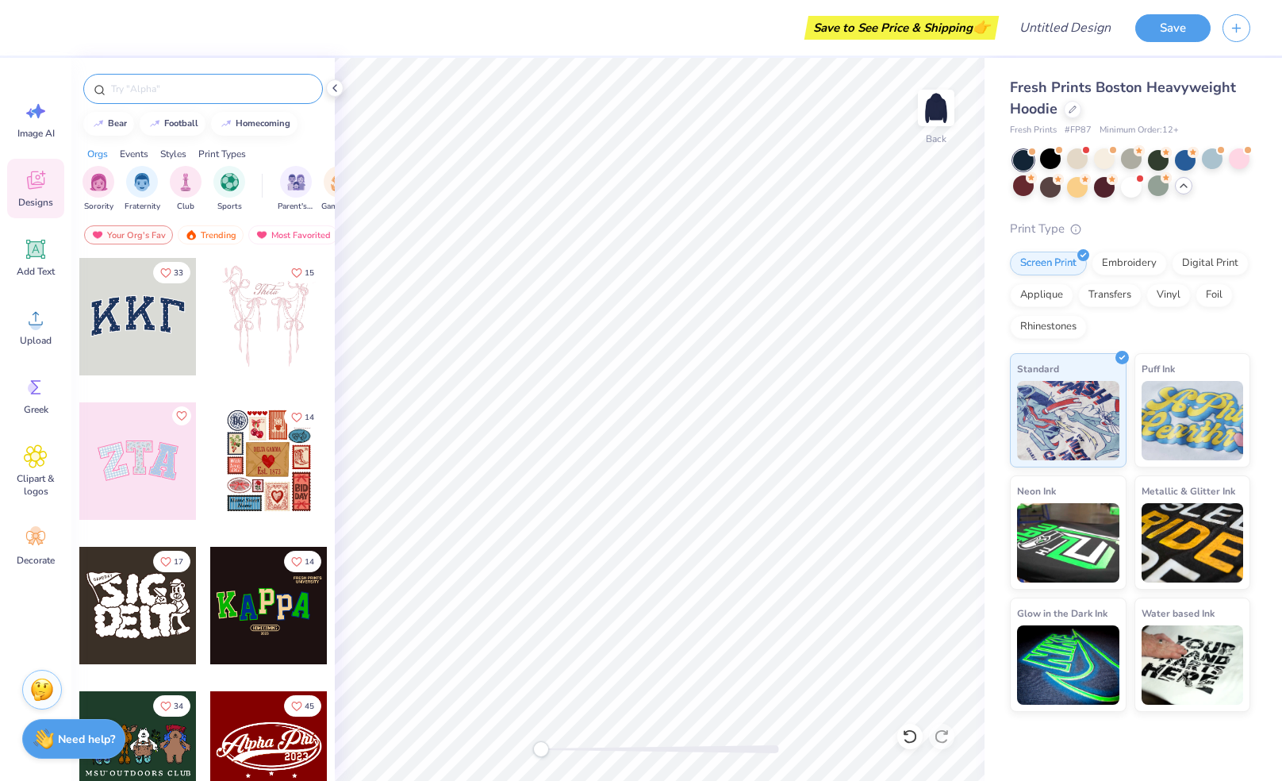
click at [187, 86] on input "text" at bounding box center [210, 89] width 203 height 16
type input "kappa delta"
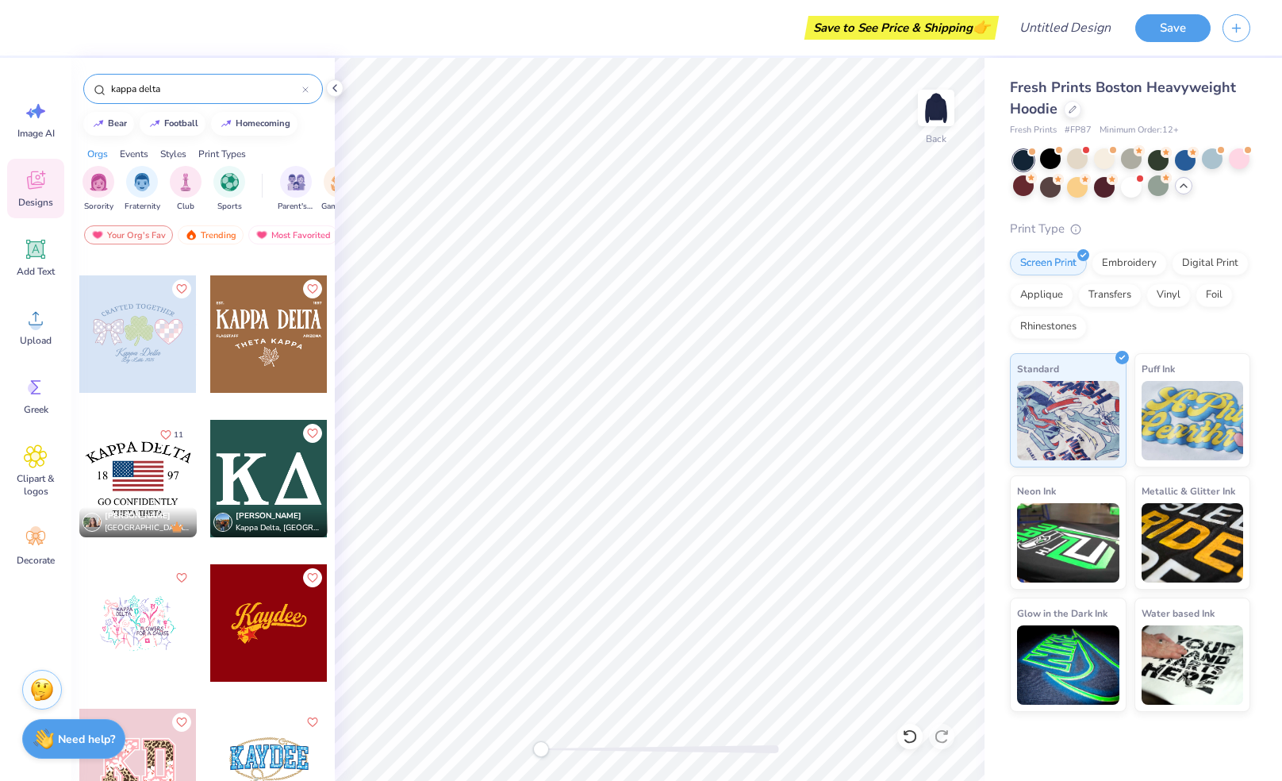
scroll to position [96, 0]
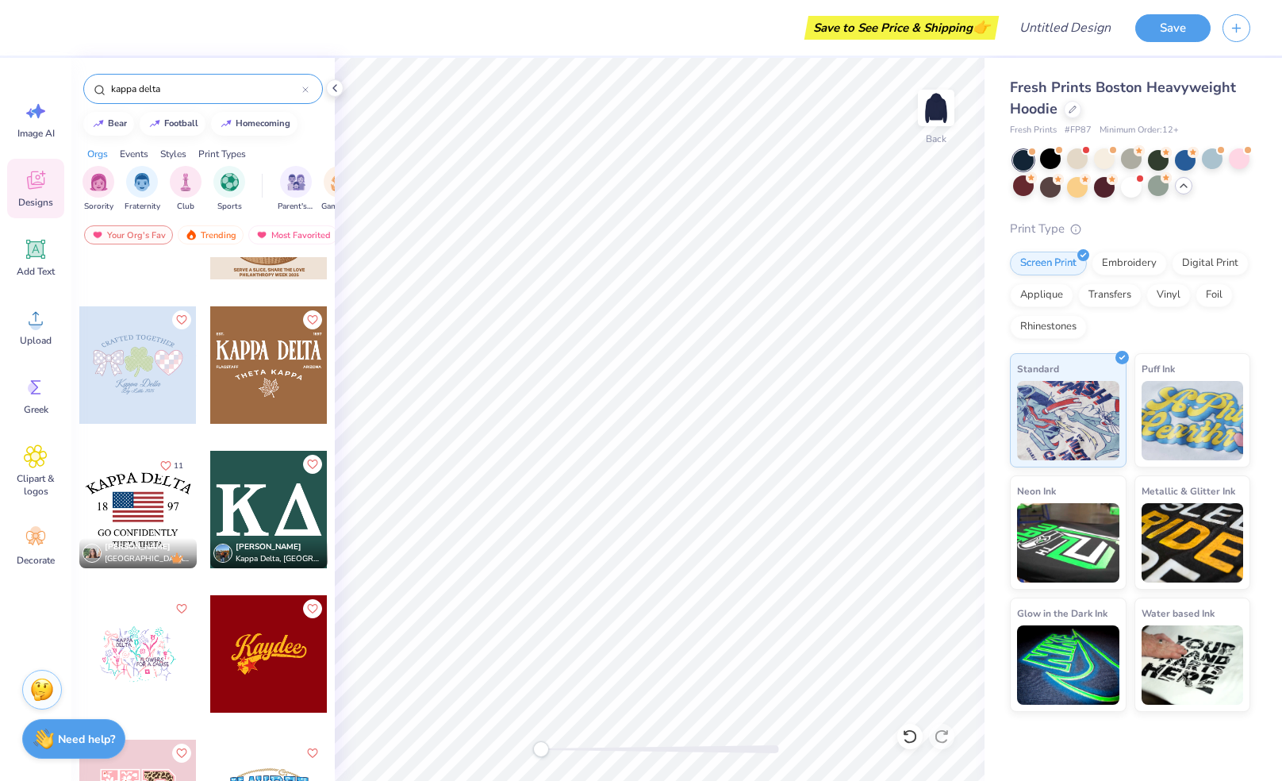
click at [271, 533] on div at bounding box center [268, 509] width 117 height 117
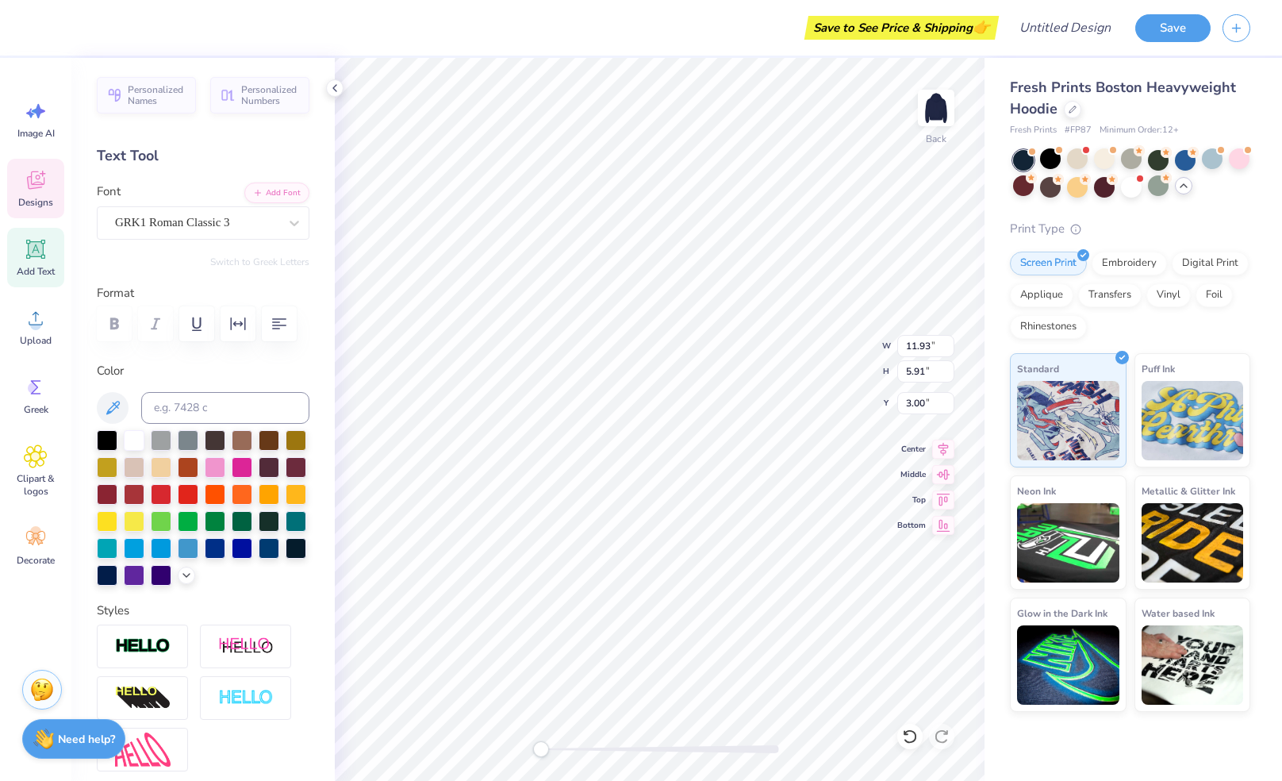
scroll to position [13, 2]
type textarea "K"
click at [29, 199] on span "Designs" at bounding box center [35, 202] width 35 height 13
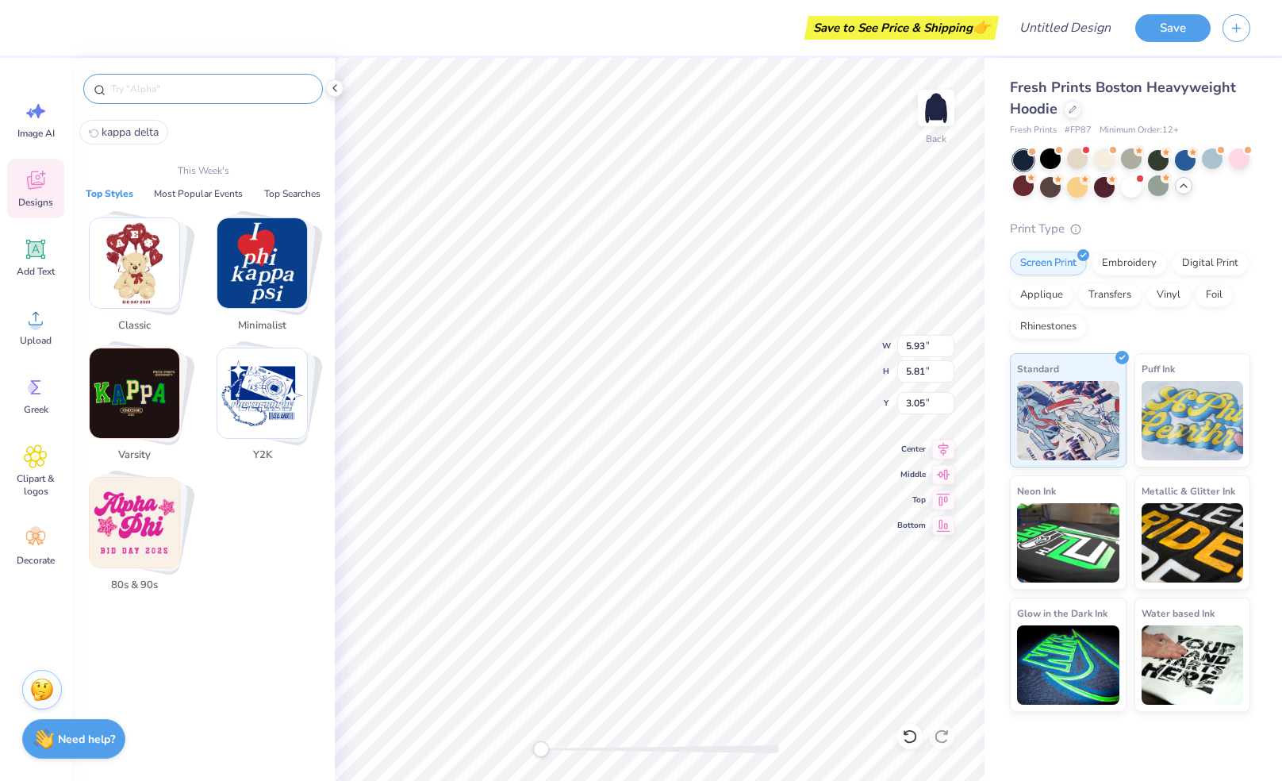
click at [163, 83] on input "text" at bounding box center [210, 89] width 203 height 16
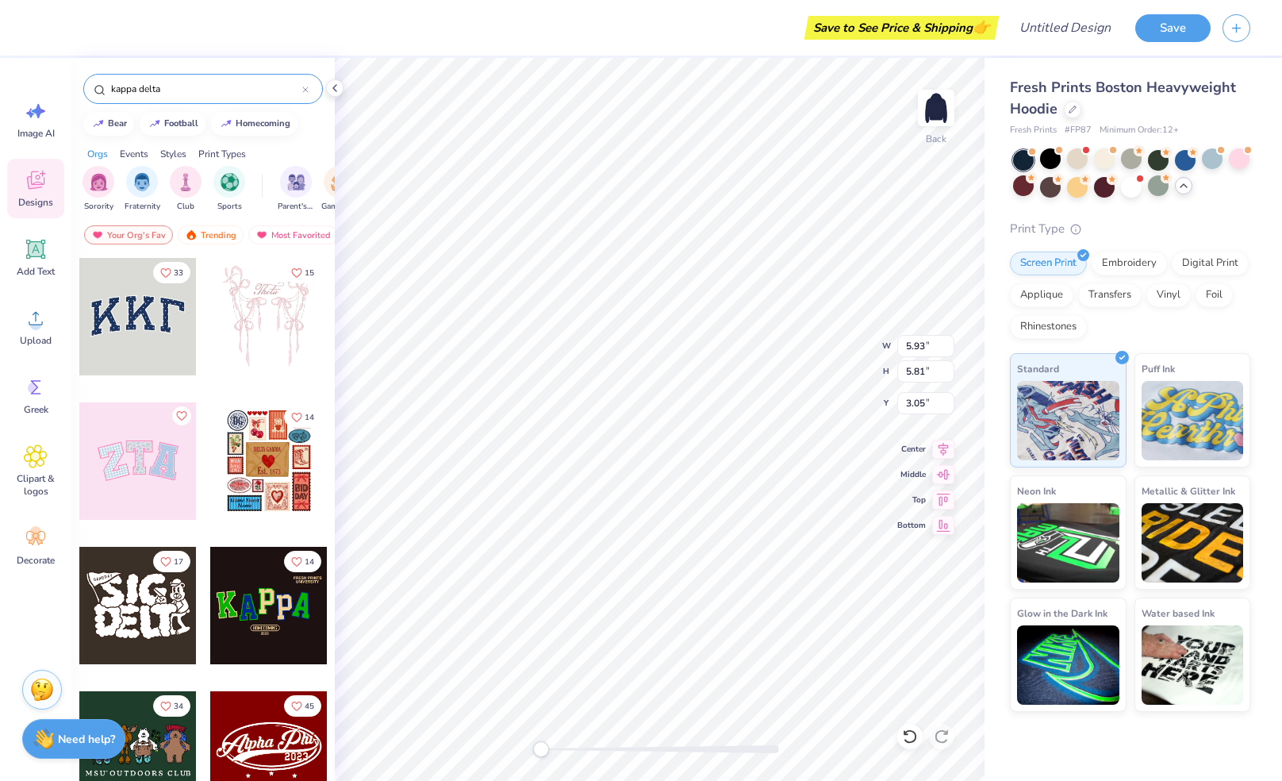
type input "kappa delta"
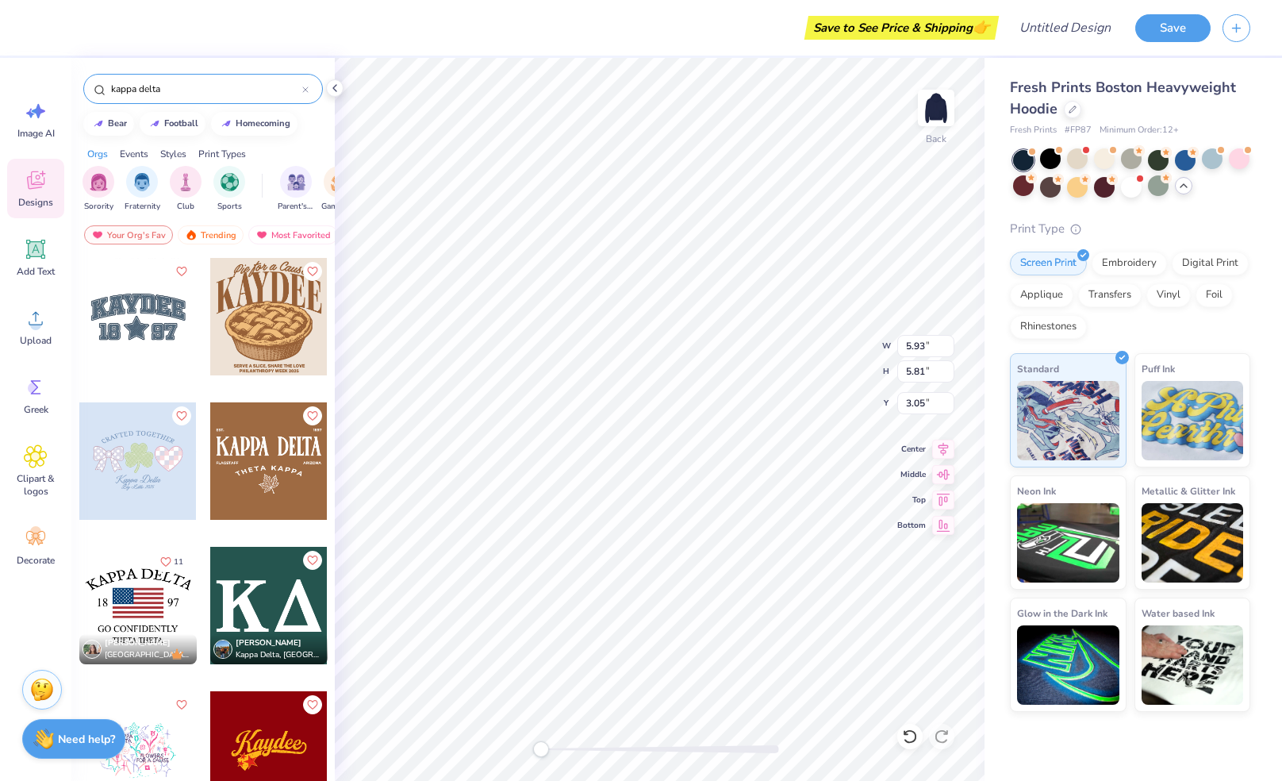
click at [268, 614] on div at bounding box center [268, 605] width 117 height 117
type input "11.93"
type input "5.91"
type input "3.00"
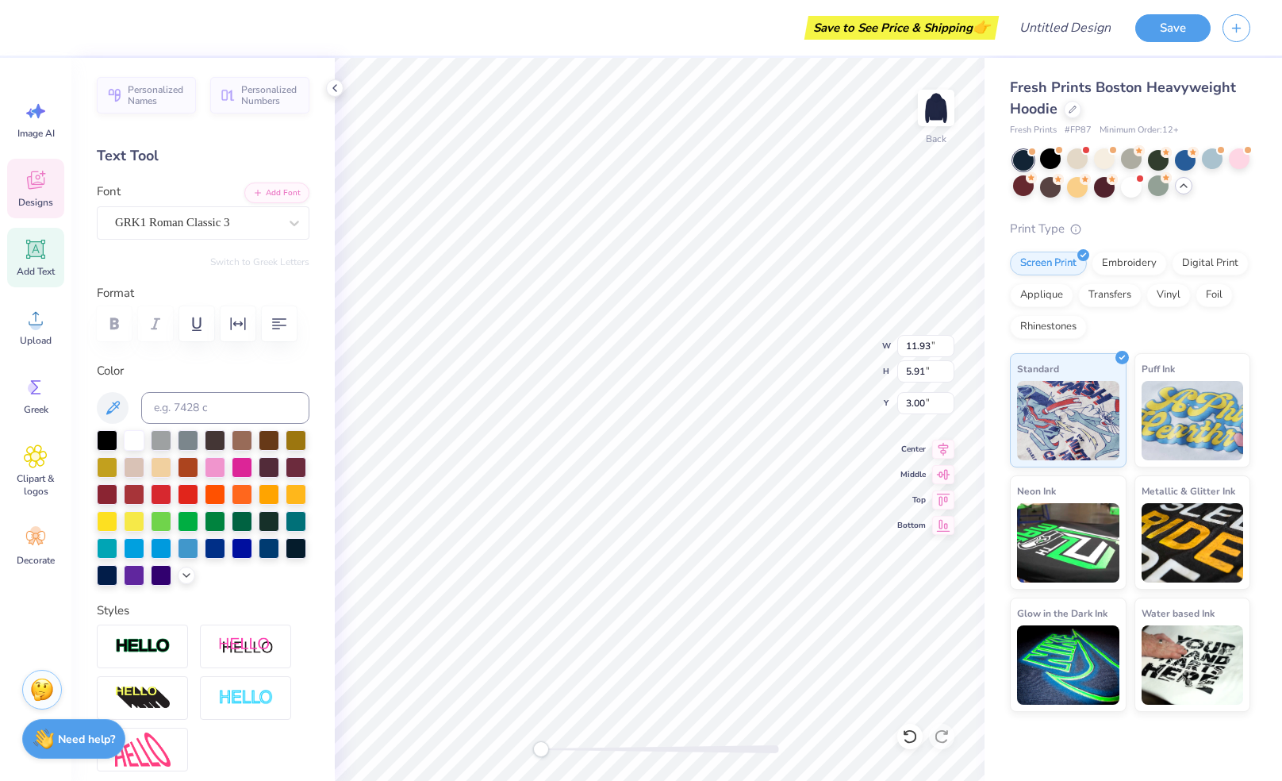
type textarea "K D"
click at [51, 197] on span "Designs" at bounding box center [35, 202] width 35 height 13
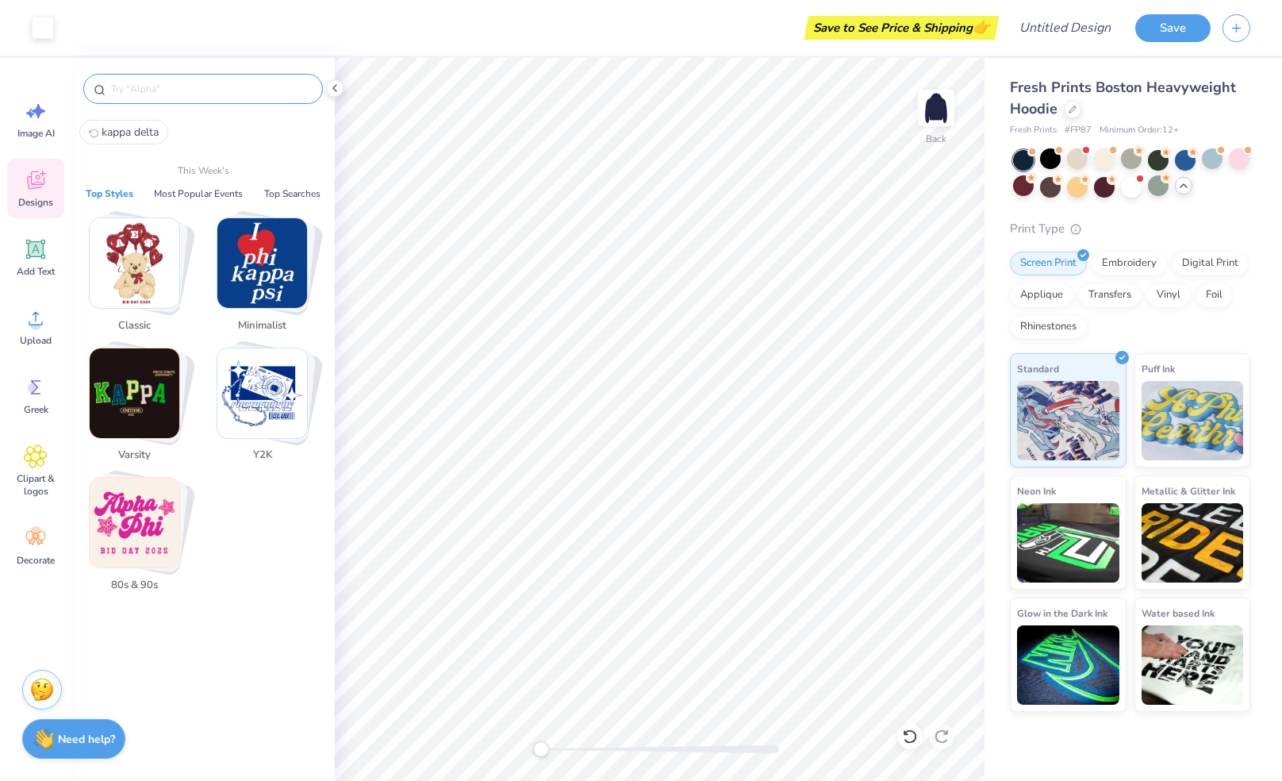
click at [201, 87] on input "text" at bounding box center [210, 89] width 203 height 16
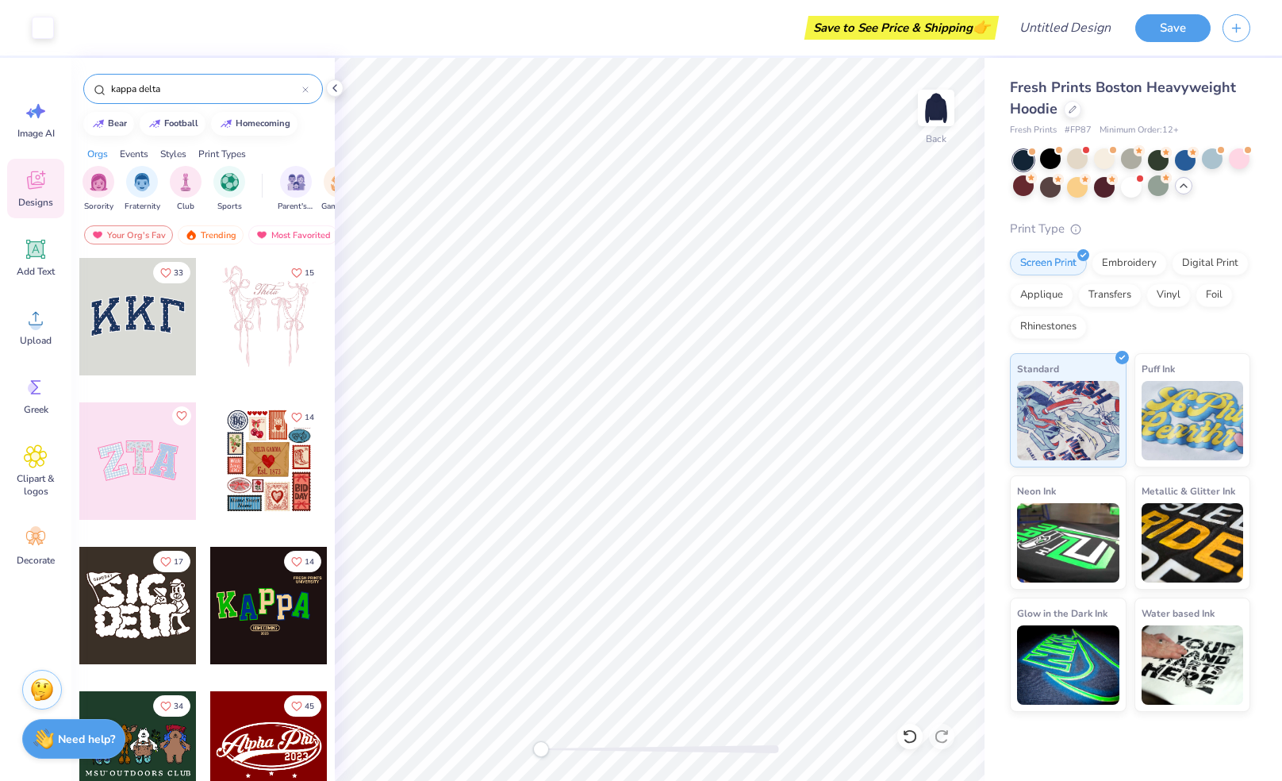
type input "kappa delta"
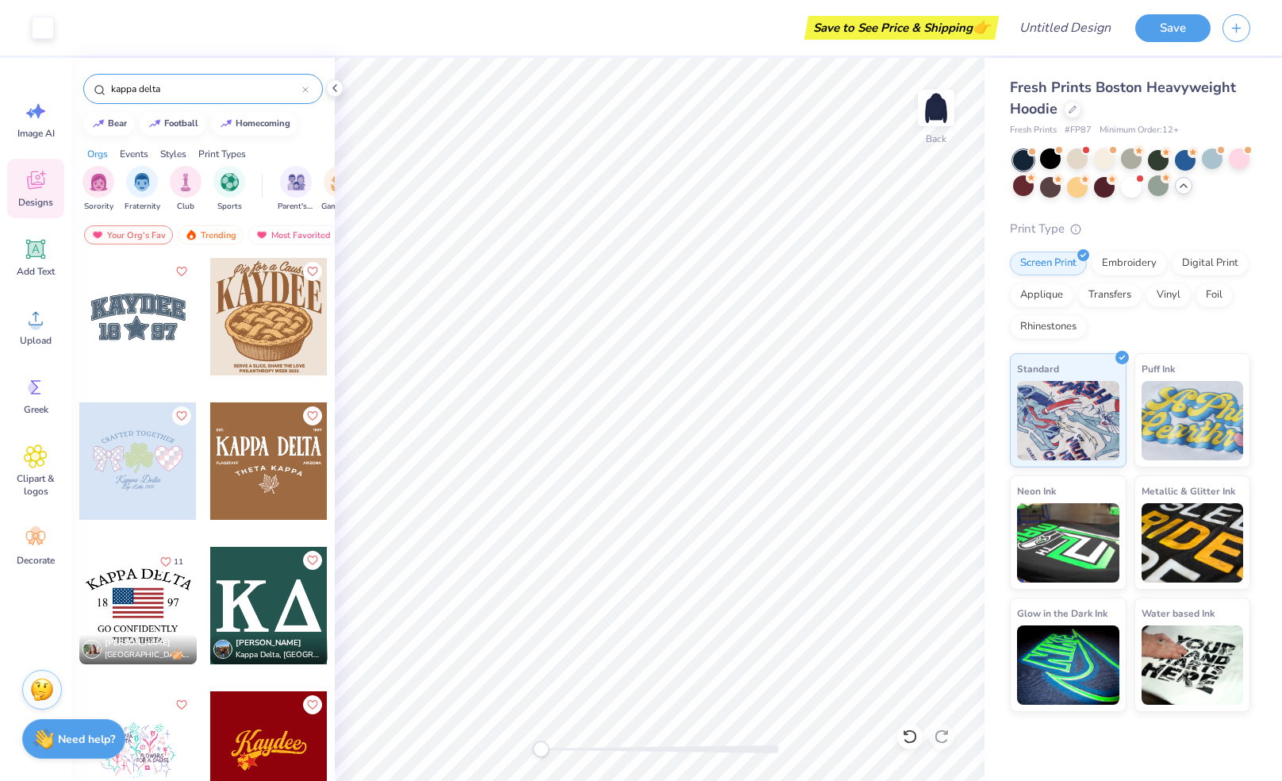
click at [270, 595] on div at bounding box center [268, 605] width 117 height 117
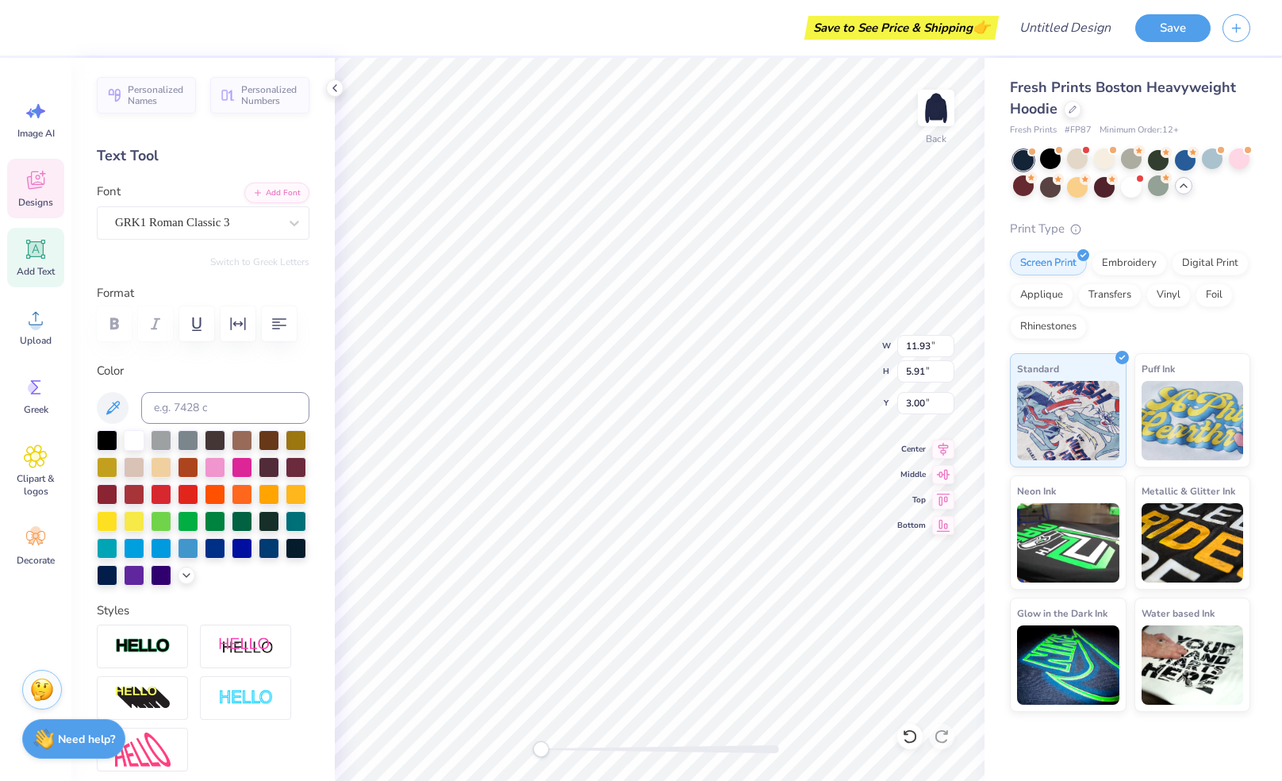
type textarea "D"
type input "3.88"
type input "3.80"
type input "0.50"
type input "4.01"
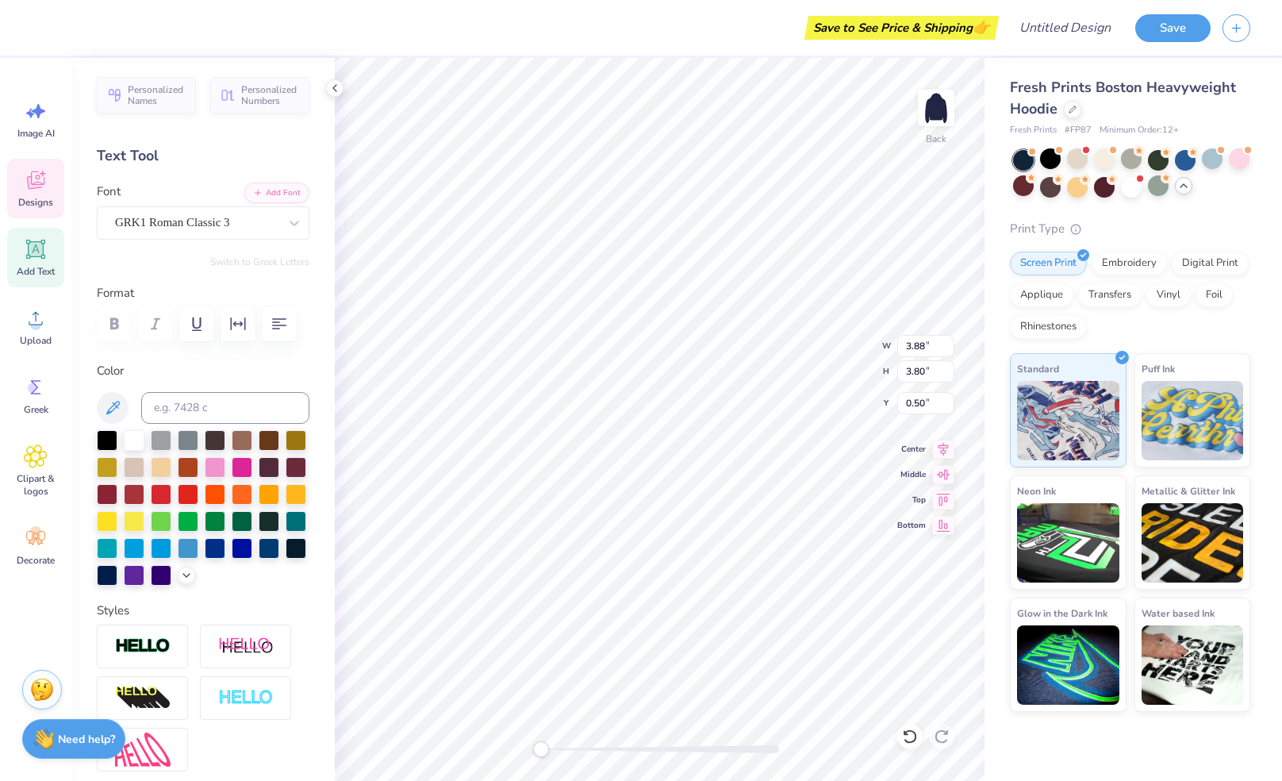
type input "4.42"
type input "4.91"
type input "4.01"
type input "4.42"
type input "4.91"
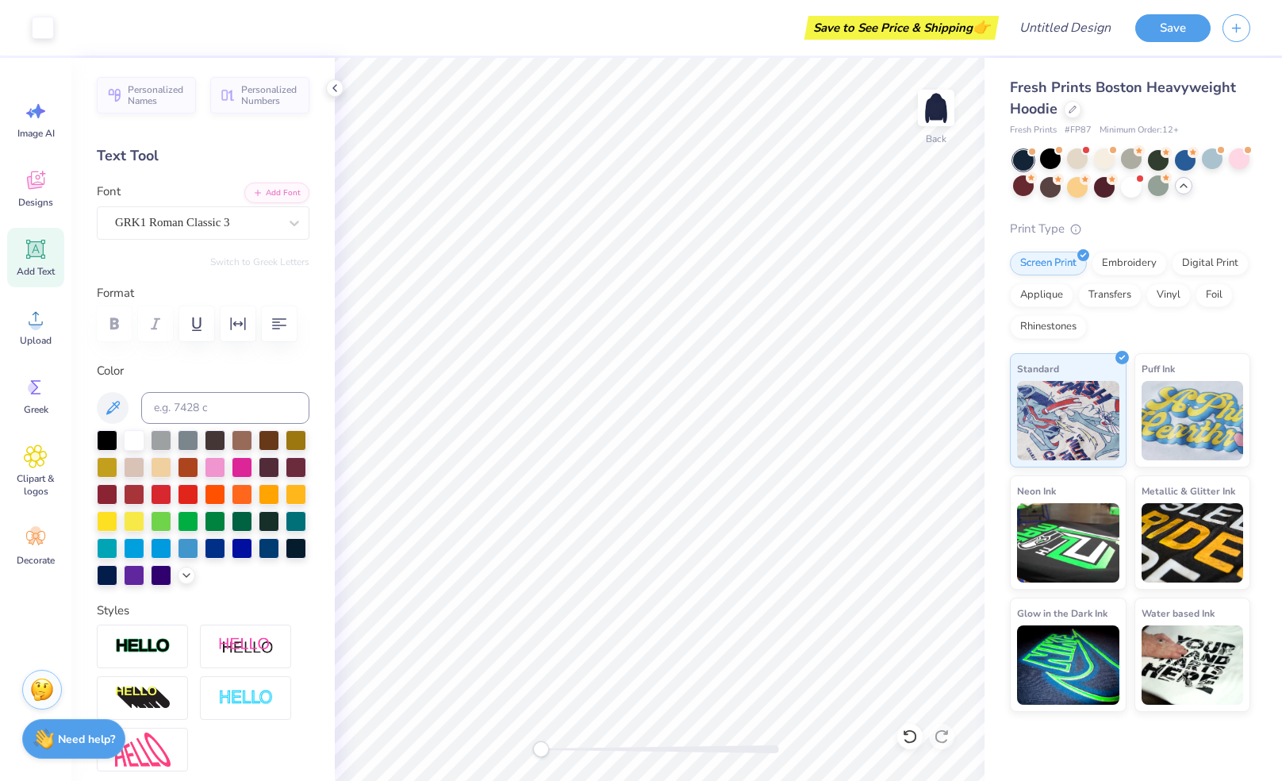
click at [47, 252] on icon at bounding box center [36, 249] width 24 height 24
type textarea "Kappa Delta"
click at [240, 225] on div "Super Dream" at bounding box center [196, 222] width 167 height 25
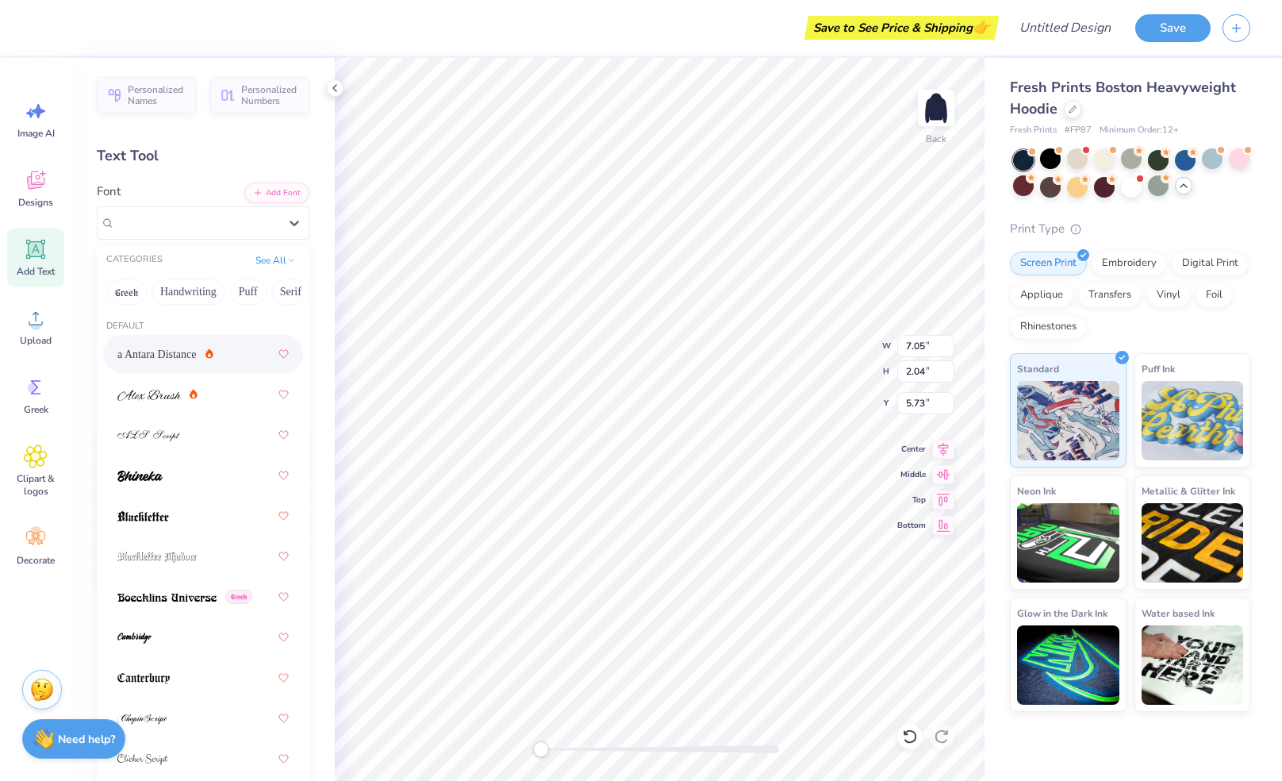
click at [196, 357] on div "a Antara Distance" at bounding box center [202, 354] width 171 height 29
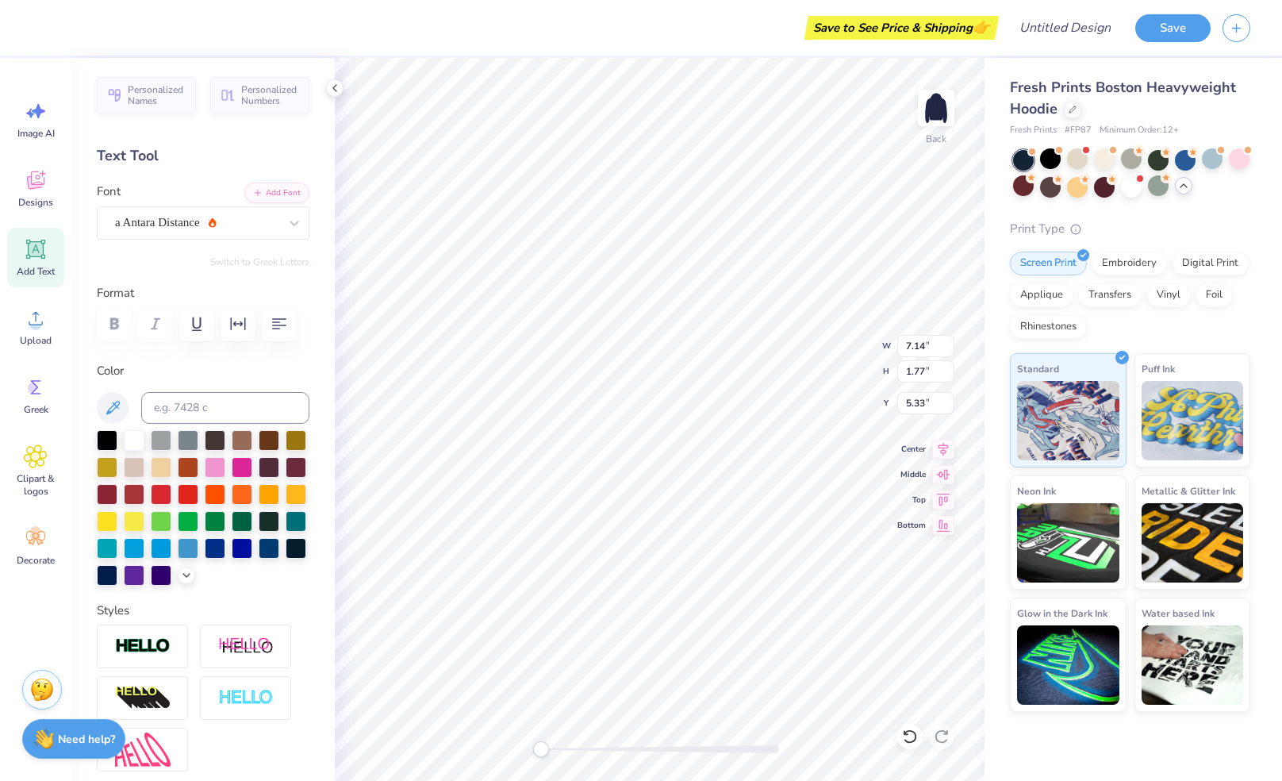
type input "7.14"
type input "1.77"
